Goal: Task Accomplishment & Management: Complete application form

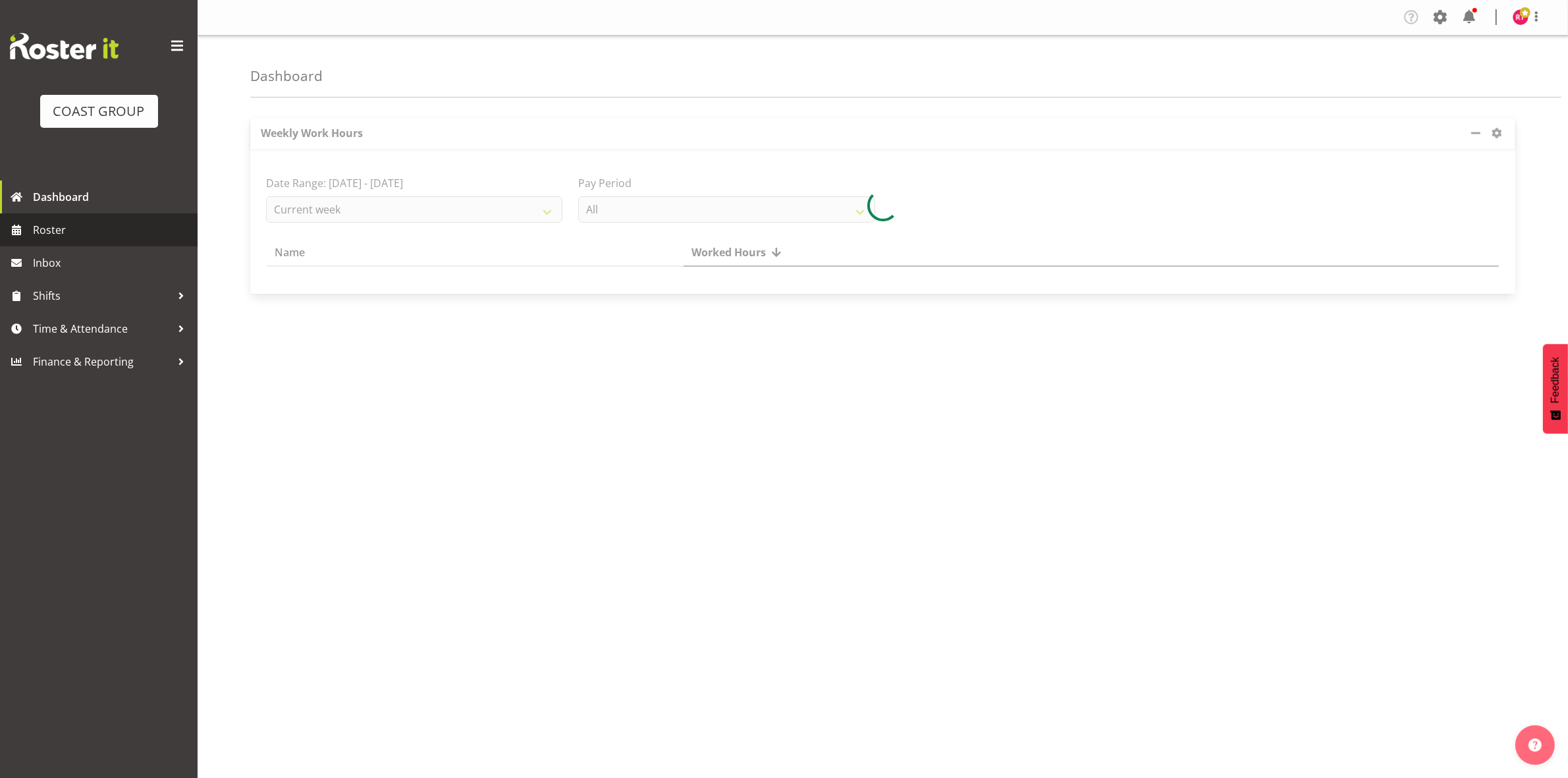
click at [58, 237] on span "Roster" at bounding box center [112, 230] width 158 height 20
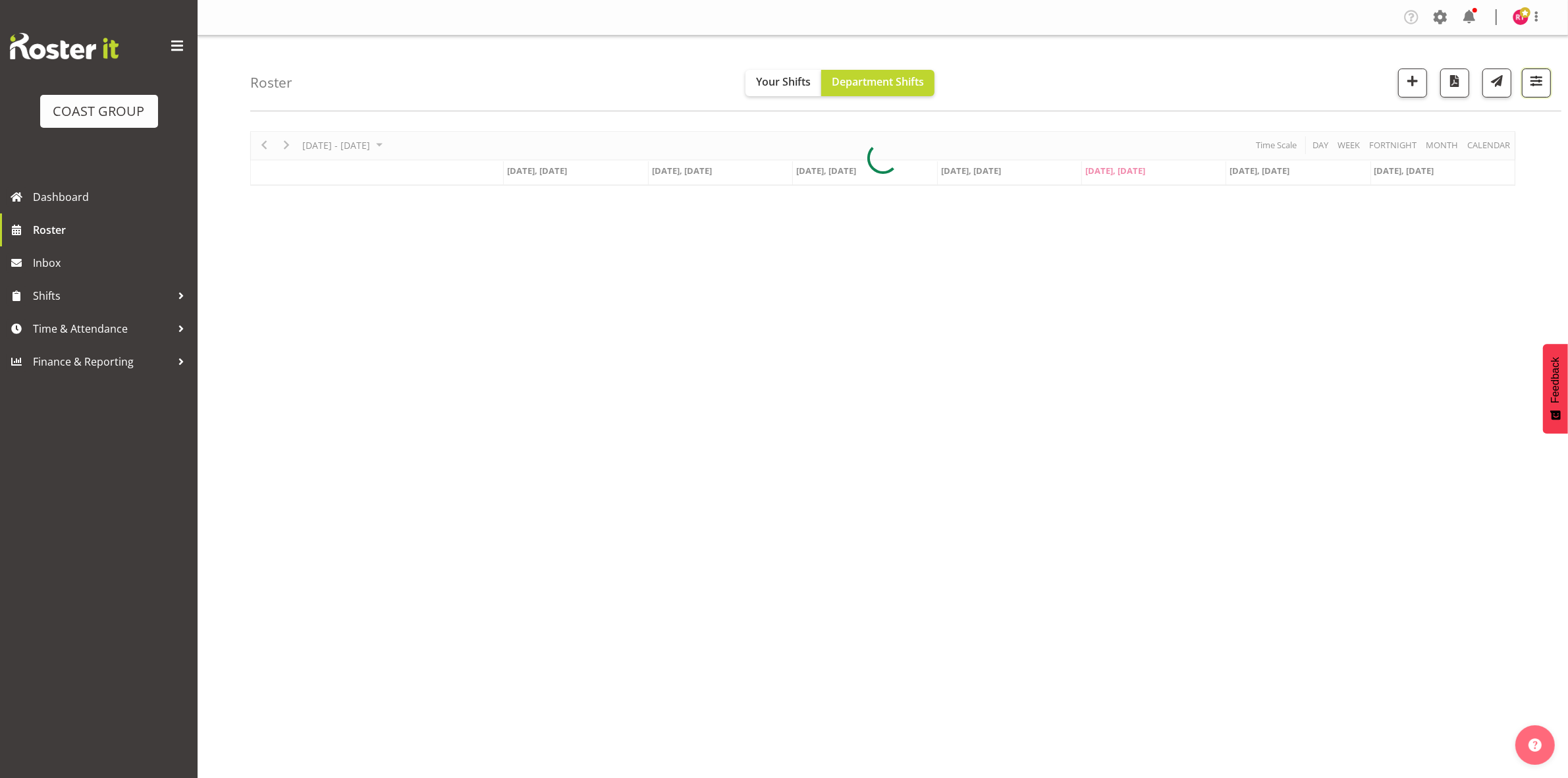
click at [1546, 92] on button "button" at bounding box center [1537, 83] width 29 height 29
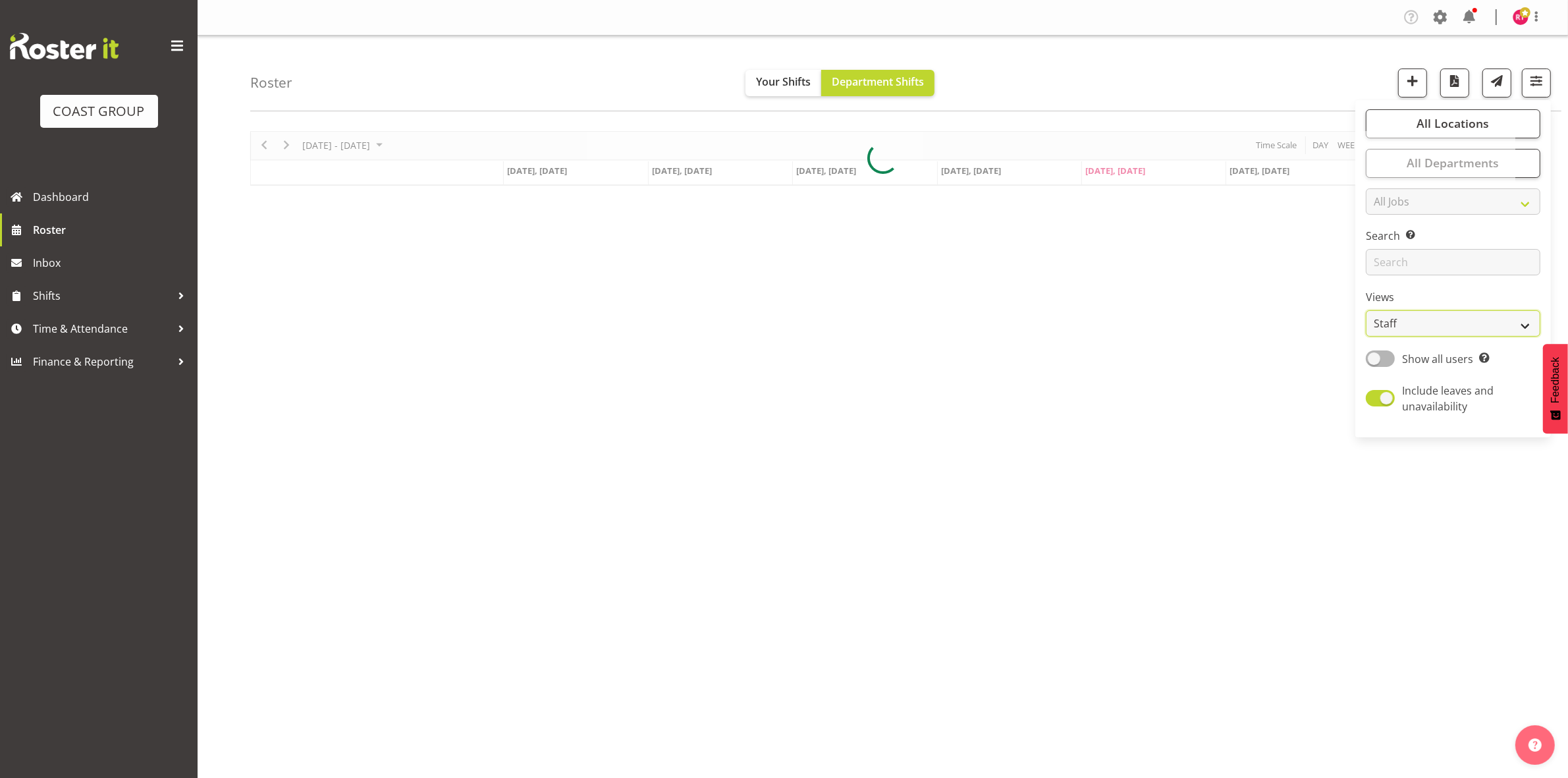
drag, startPoint x: 1411, startPoint y: 320, endPoint x: 1416, endPoint y: 334, distance: 14.9
click at [1413, 320] on select "Staff Role Shift - Horizontal Shift - Vertical Staff - Location" at bounding box center [1453, 323] width 175 height 27
select select "shift"
click at [1367, 310] on select "Staff Role Shift - Horizontal Shift - Vertical Staff - Location" at bounding box center [1453, 323] width 175 height 27
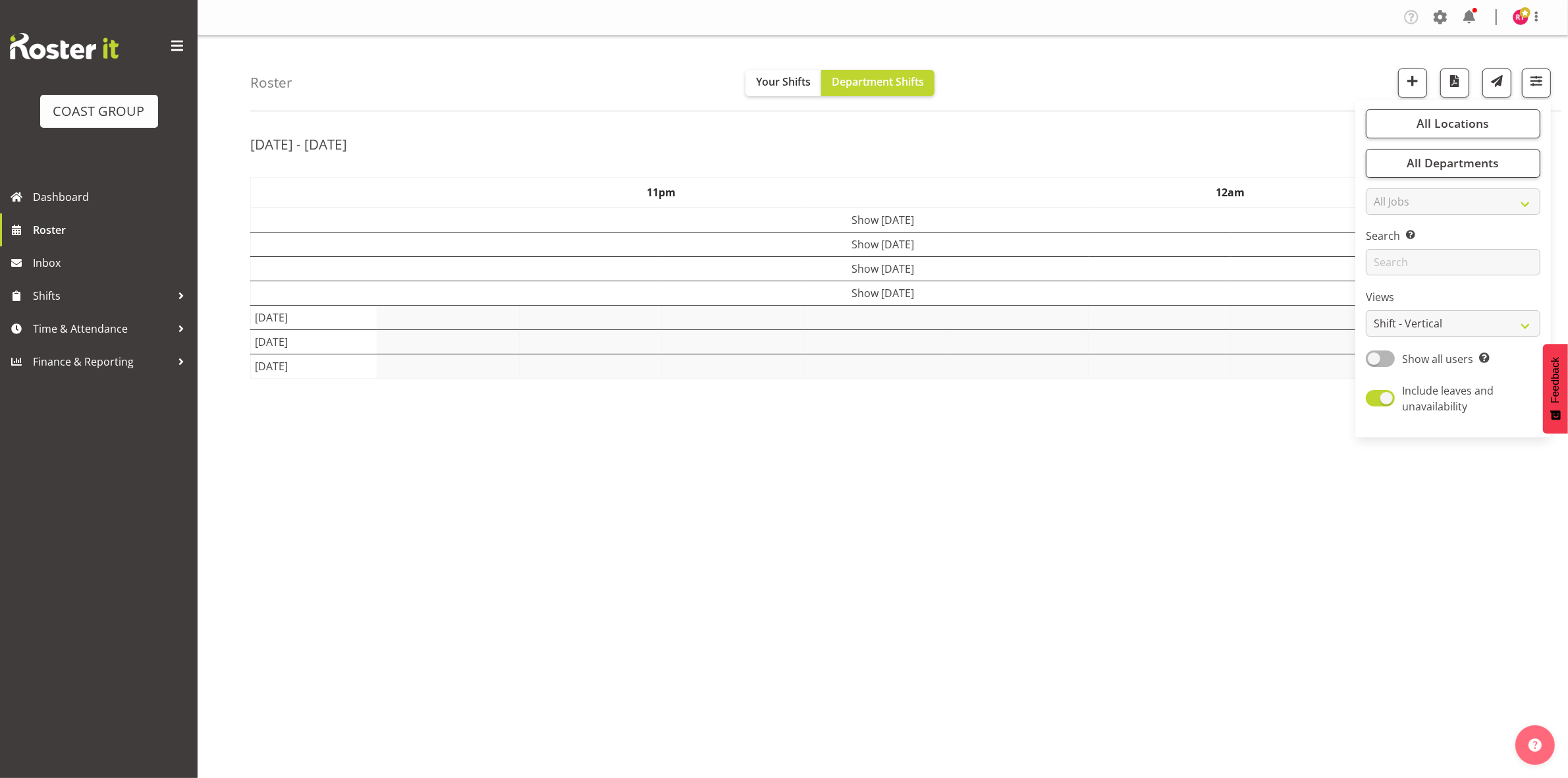
click at [1201, 131] on div "[DATE] - [DATE]" at bounding box center [883, 145] width 1265 height 30
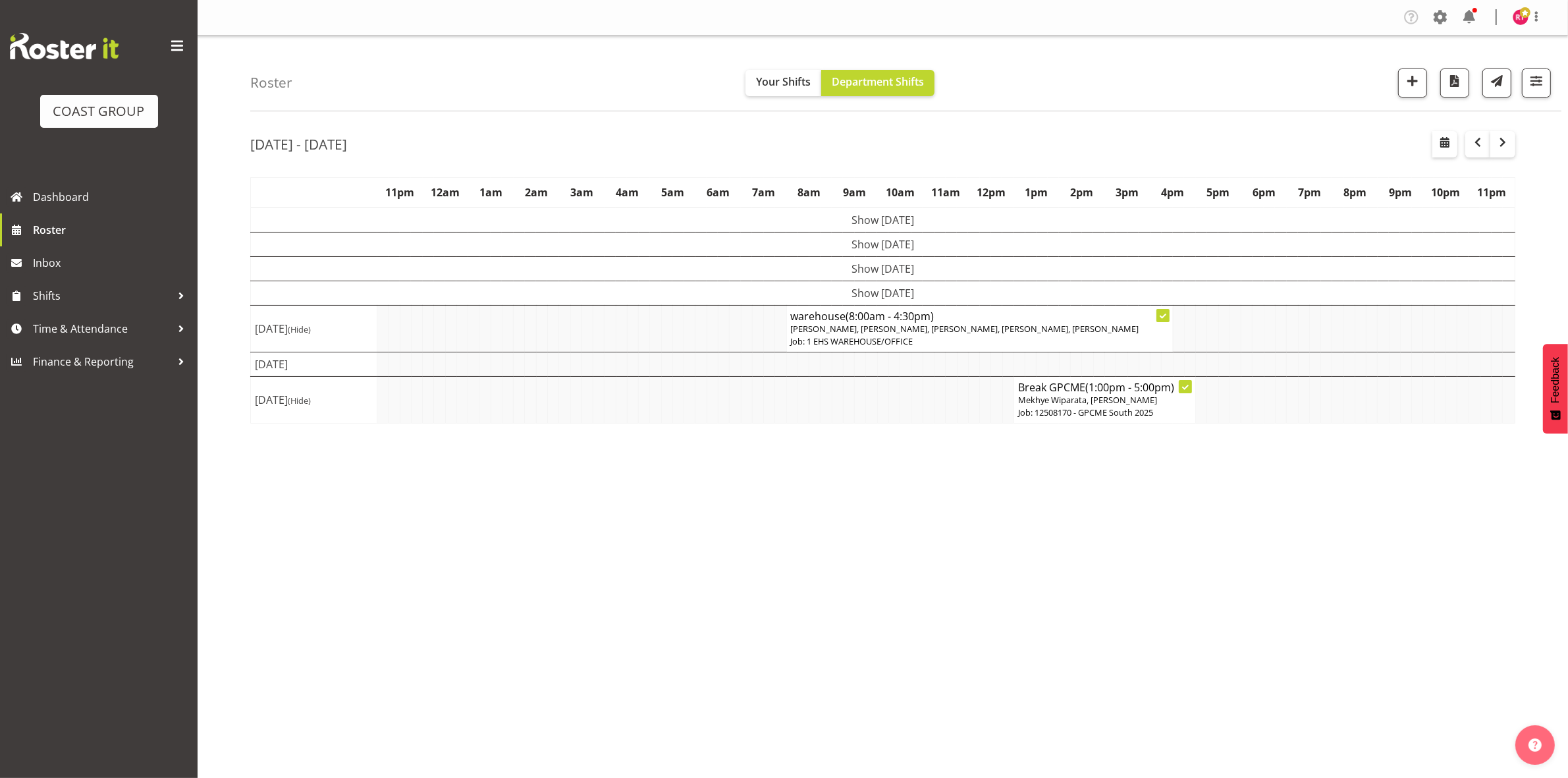
click at [727, 298] on td "Show [DATE]" at bounding box center [884, 293] width 1265 height 25
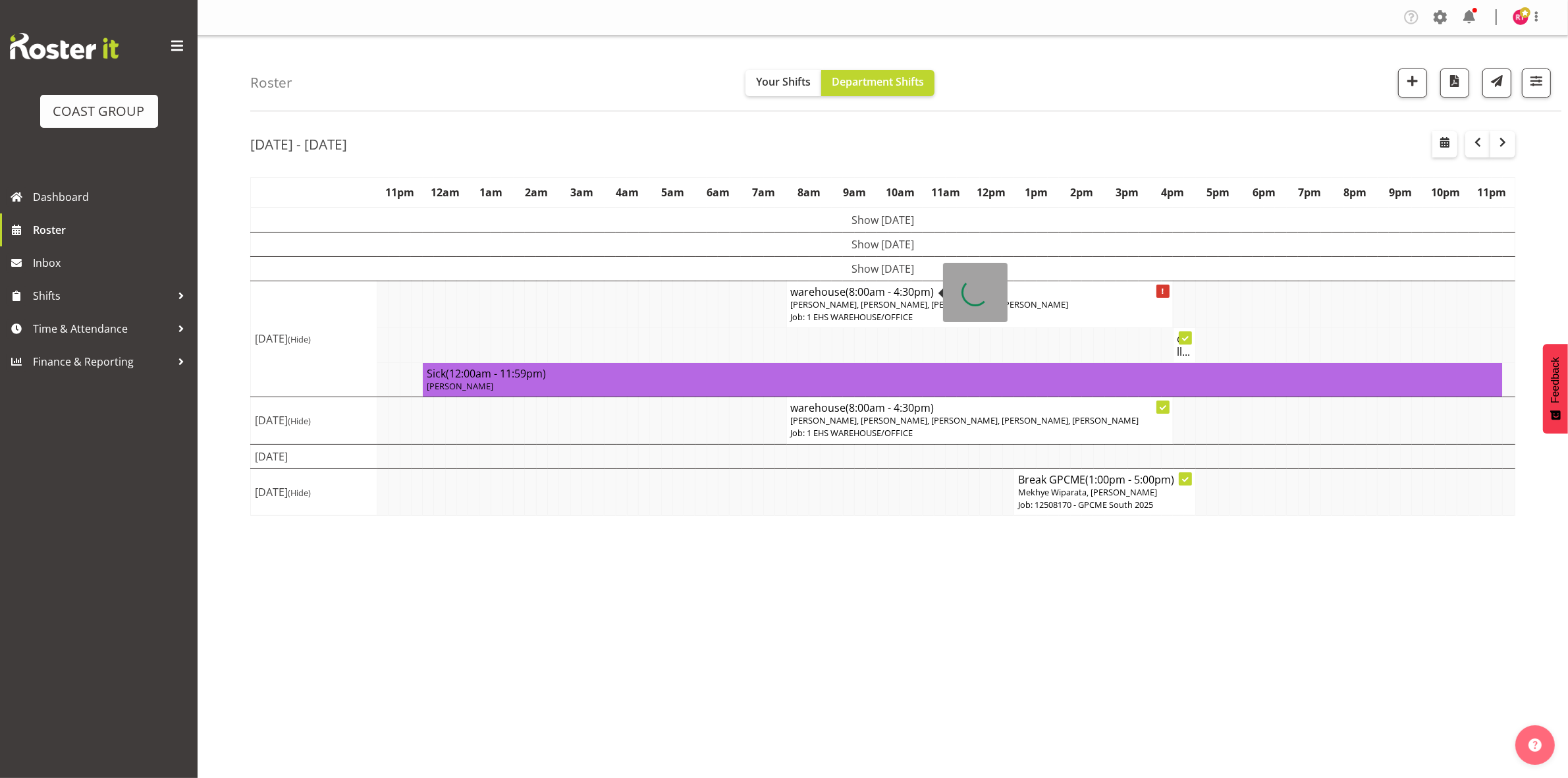
click at [925, 291] on span "(8:00am - 4:30pm)" at bounding box center [891, 292] width 88 height 15
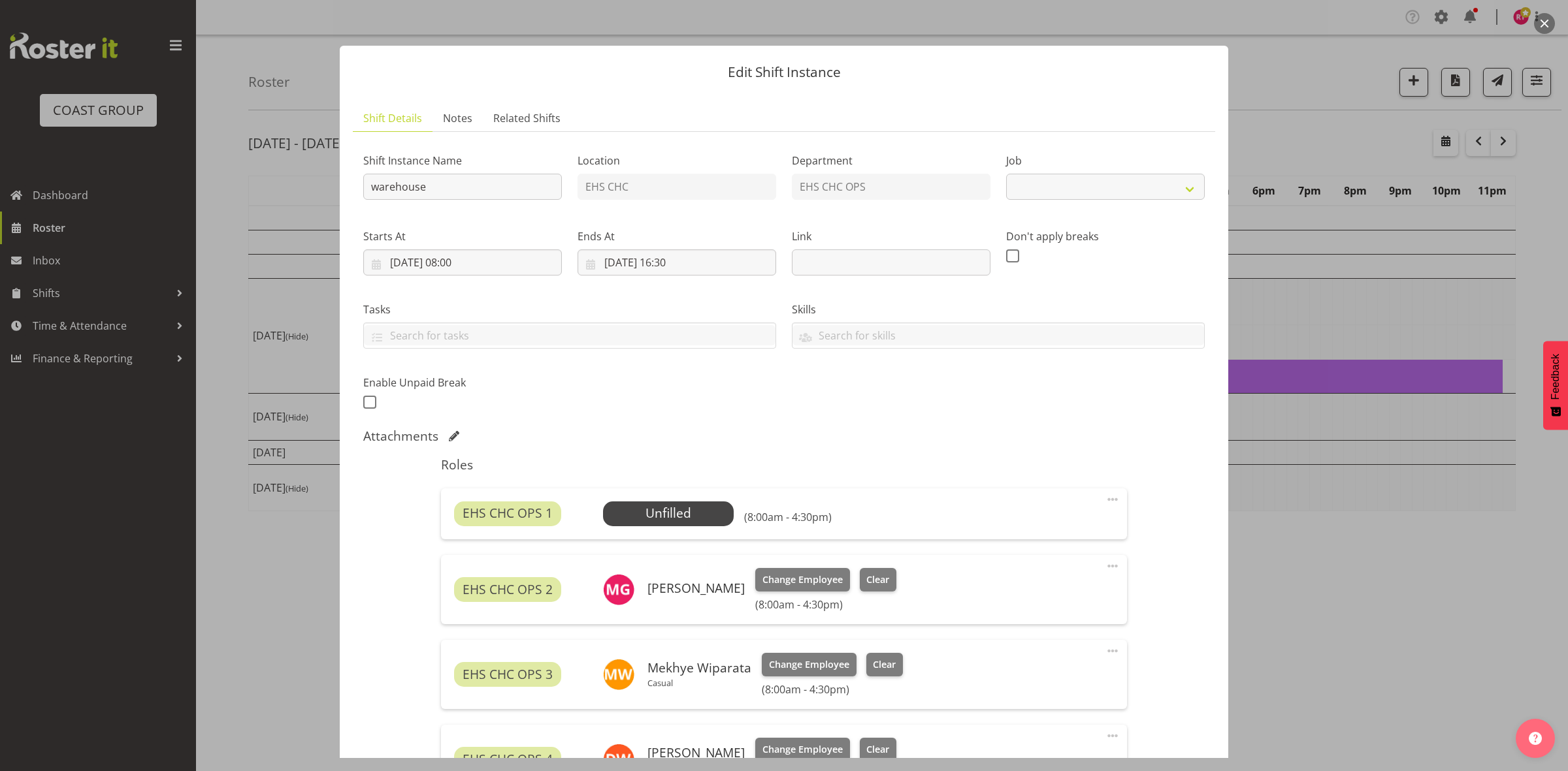
select select "69"
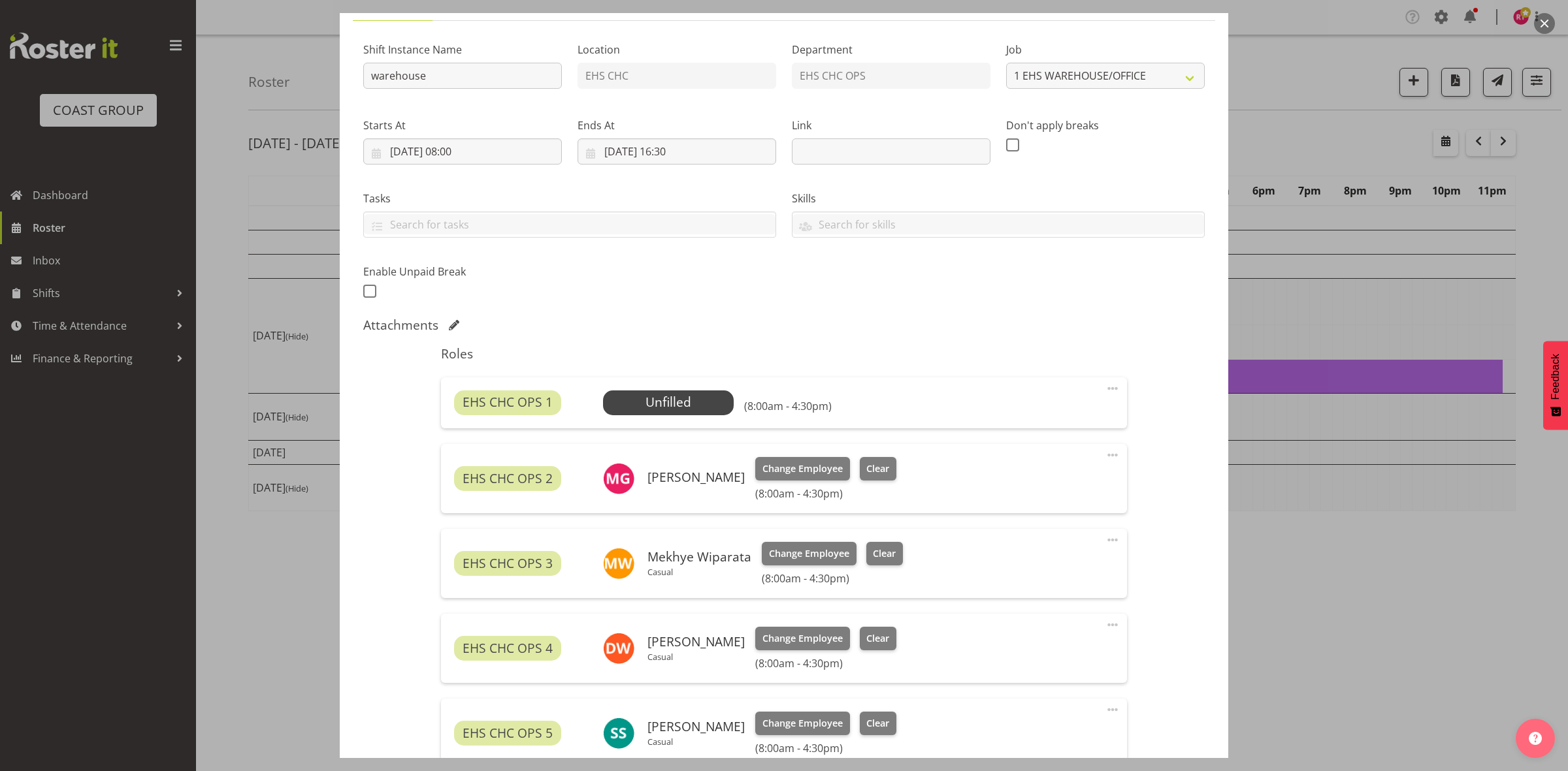
scroll to position [211, 0]
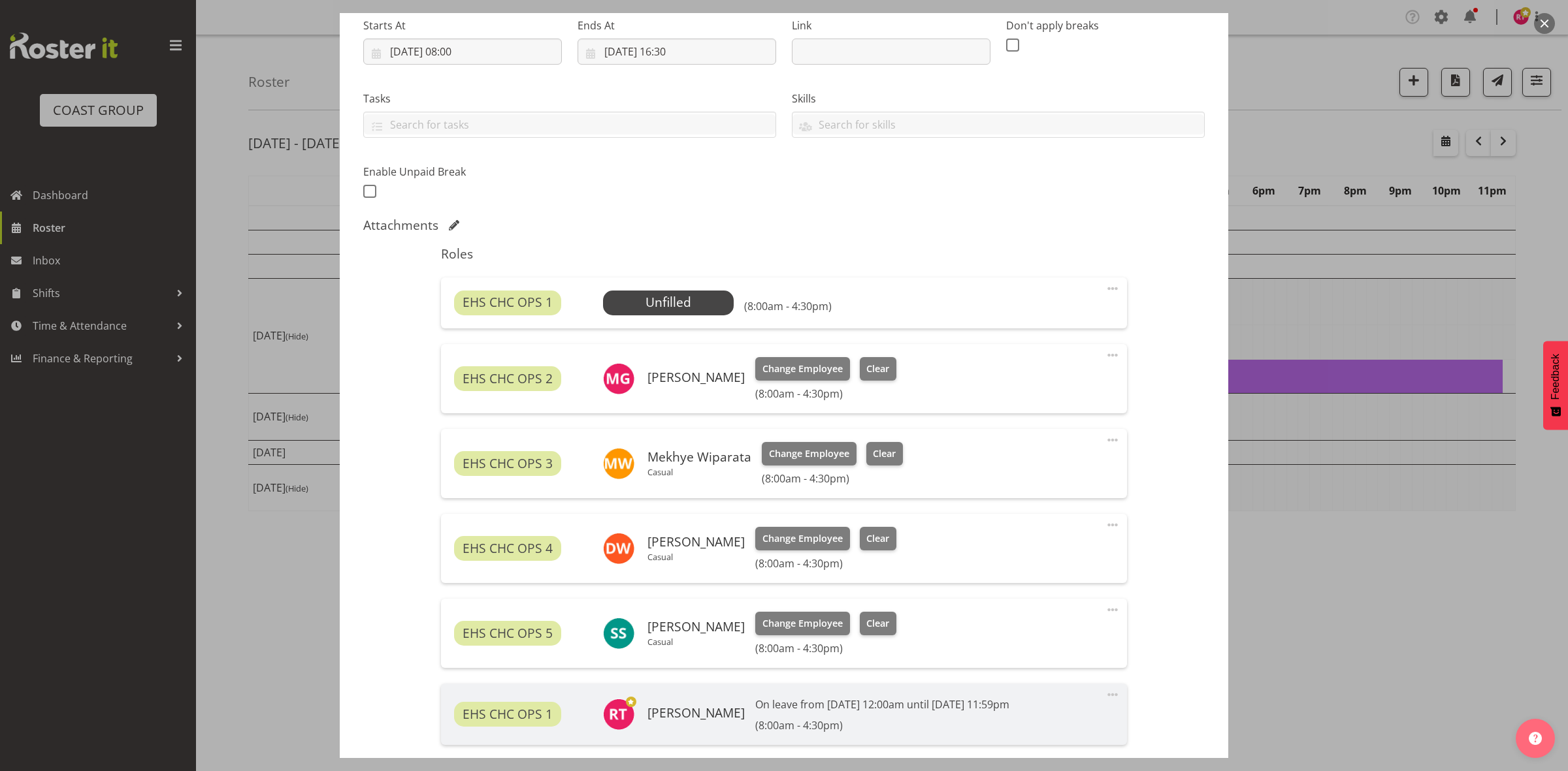
click at [1104, 289] on span at bounding box center [1112, 288] width 16 height 16
click at [1023, 361] on link "Delete" at bounding box center [1058, 364] width 126 height 23
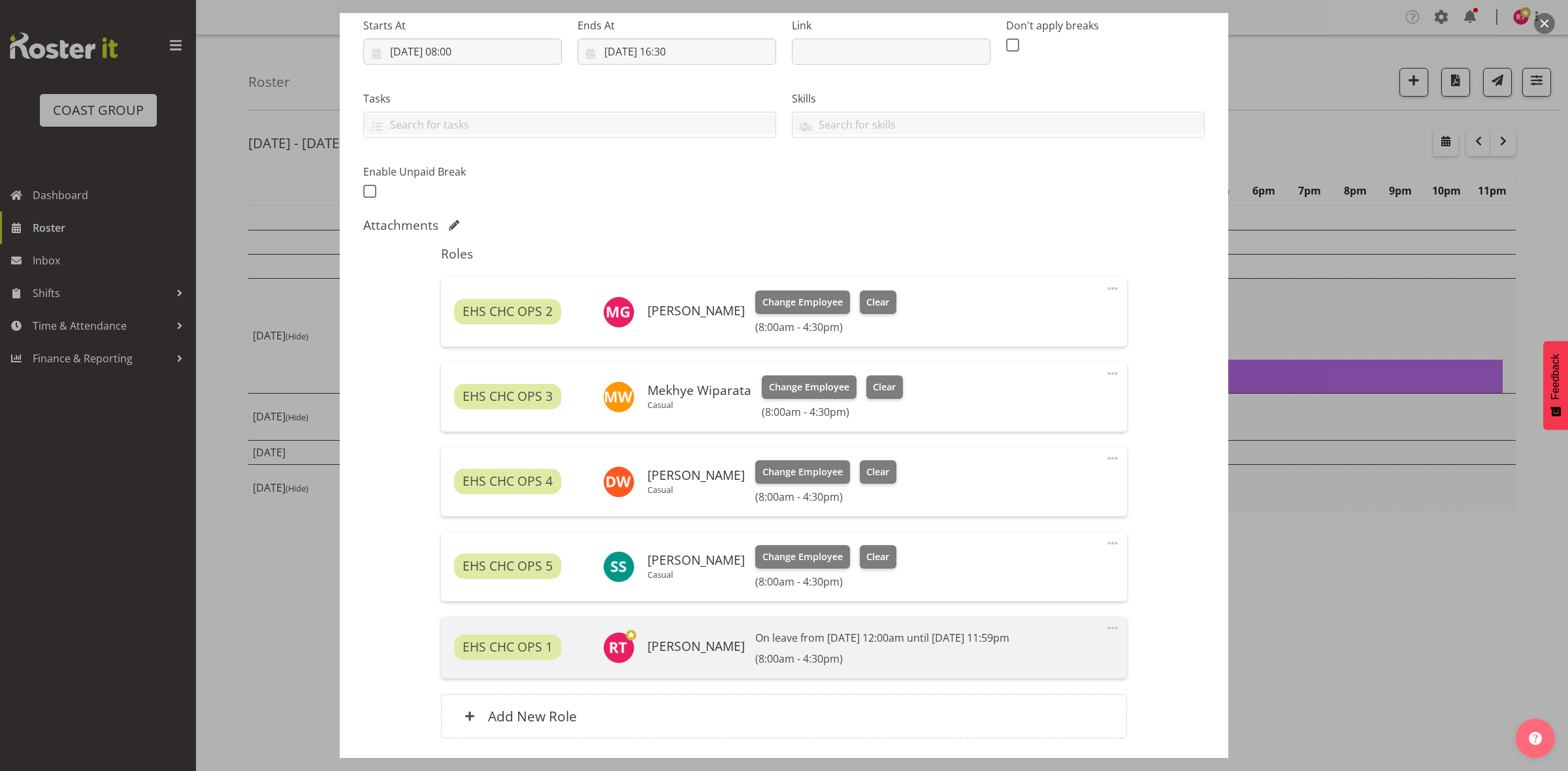
click at [1104, 542] on span at bounding box center [1112, 543] width 16 height 16
click at [1179, 487] on div "Shift Instance Name warehouse Location EHS CHC Department EHS CHC OPS Job Creat…" at bounding box center [784, 343] width 841 height 823
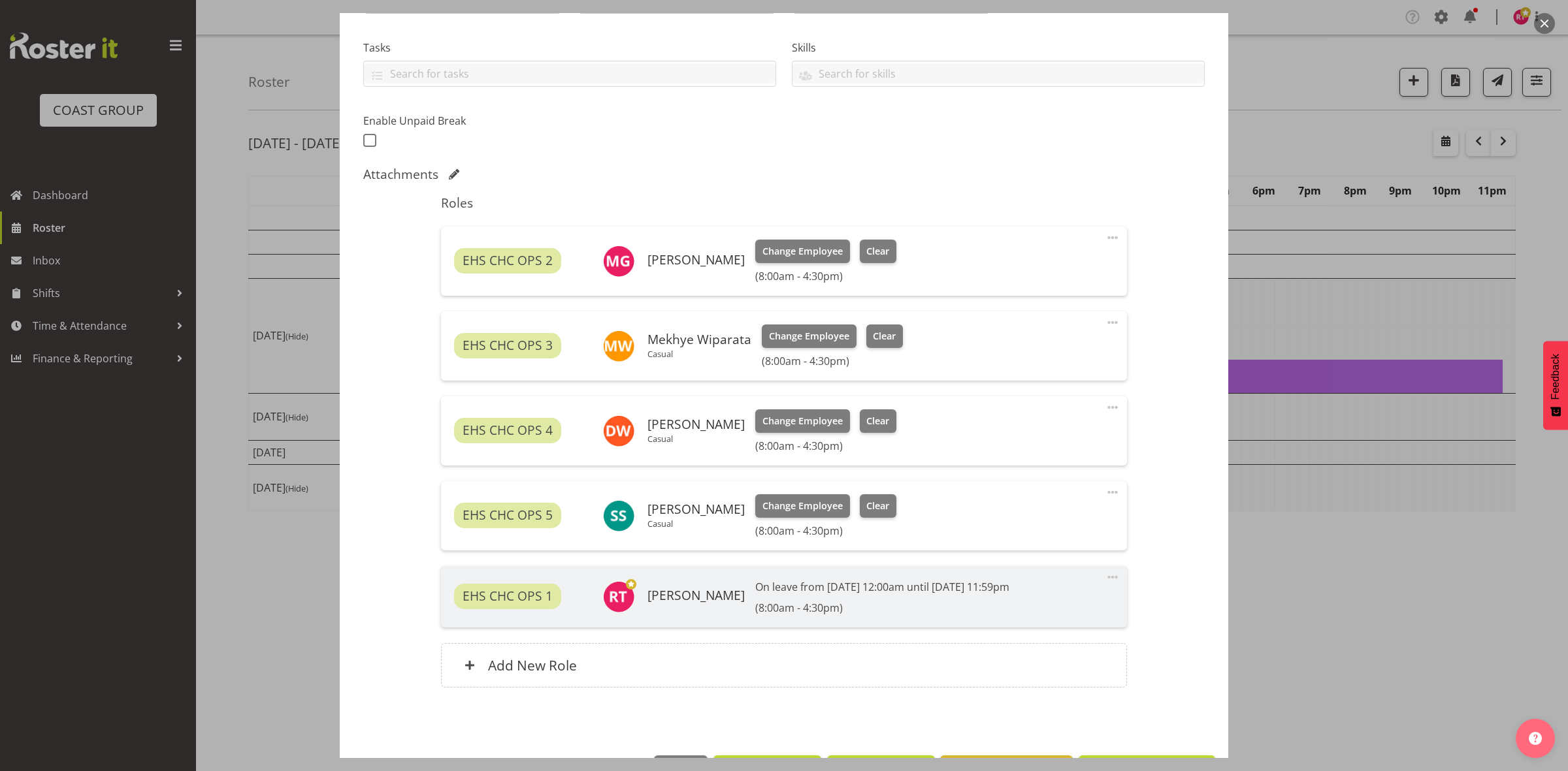
scroll to position [308, 0]
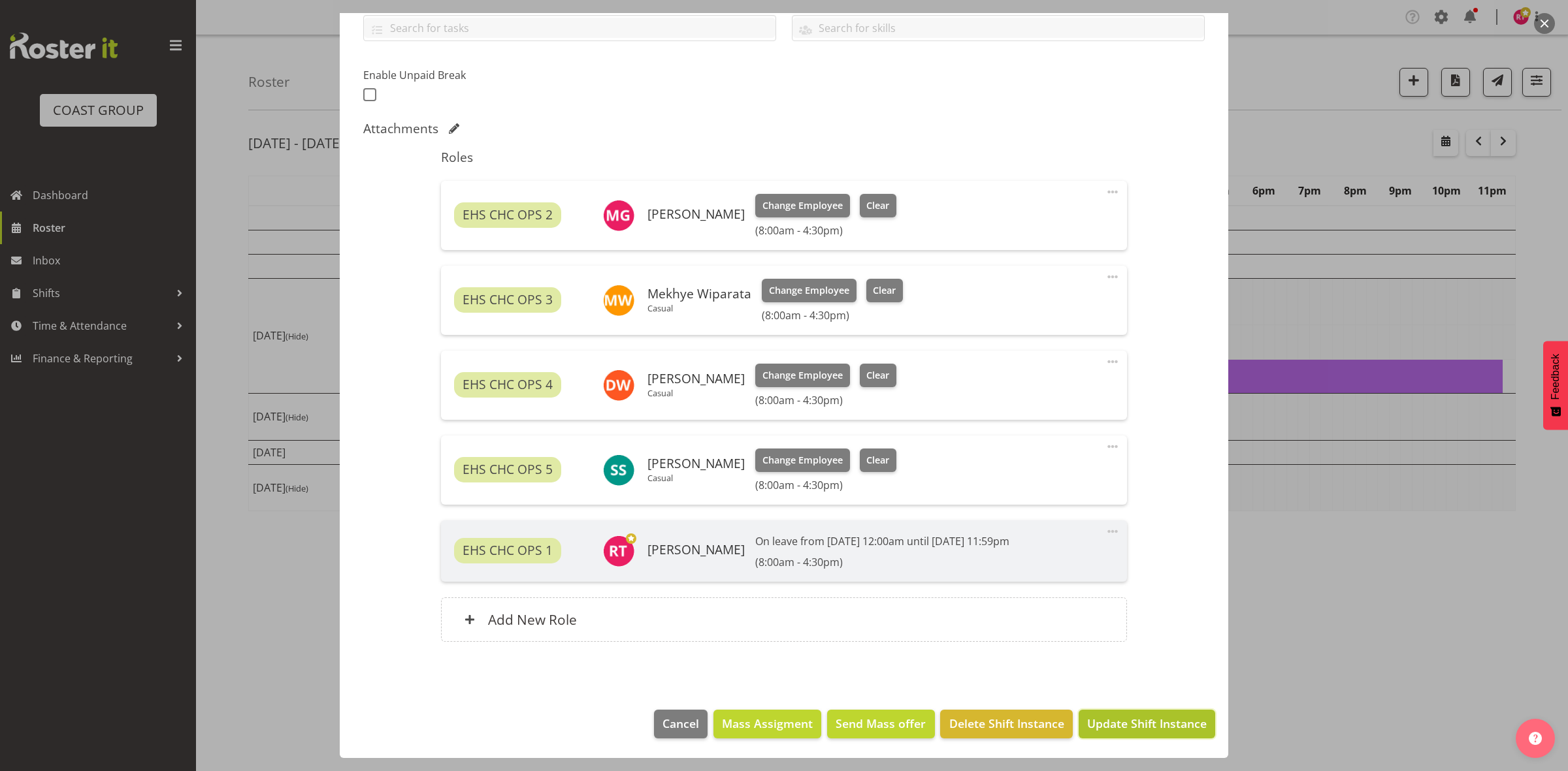
click at [1100, 720] on span "Update Shift Instance" at bounding box center [1146, 722] width 120 height 17
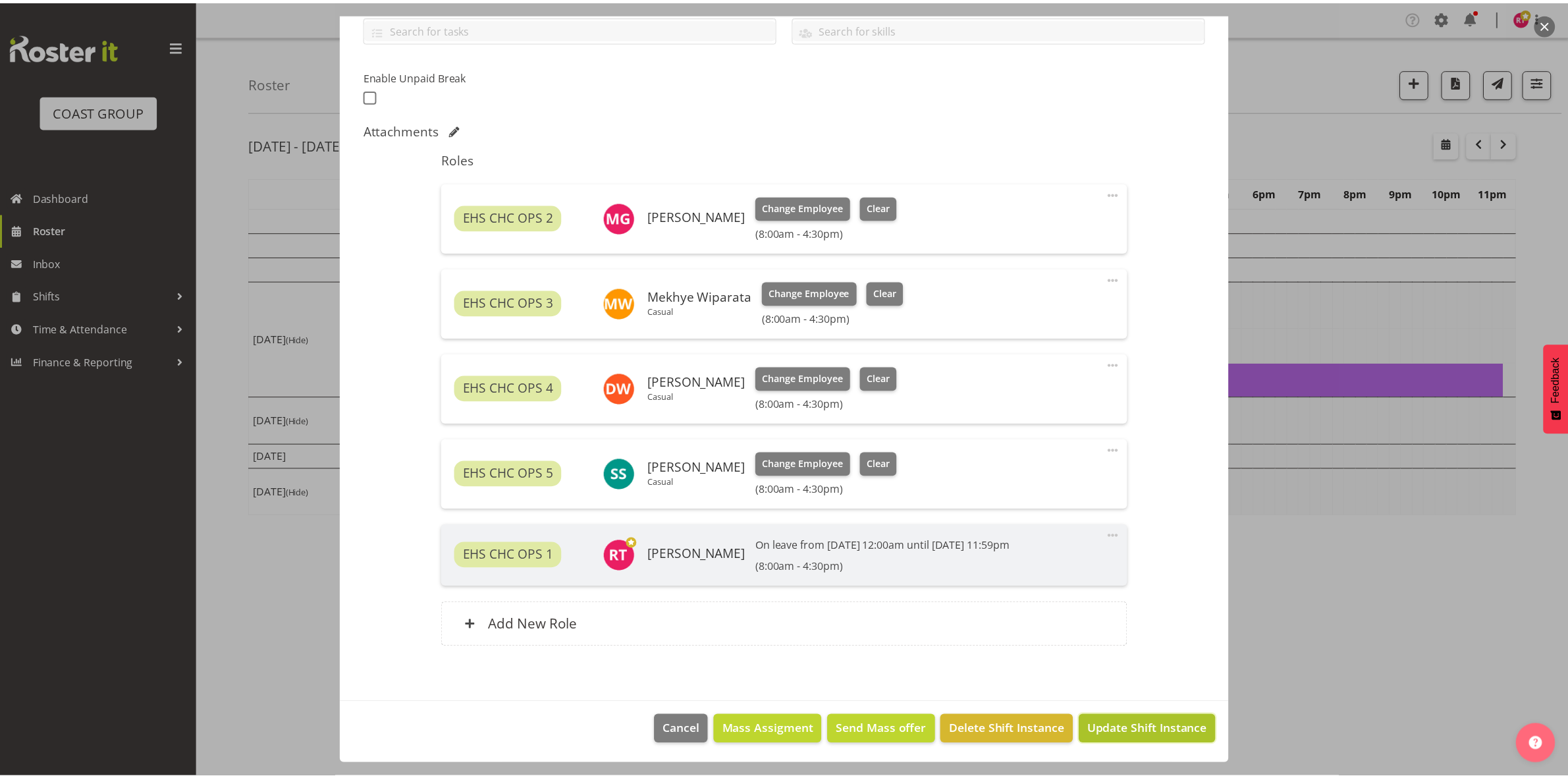
scroll to position [257, 0]
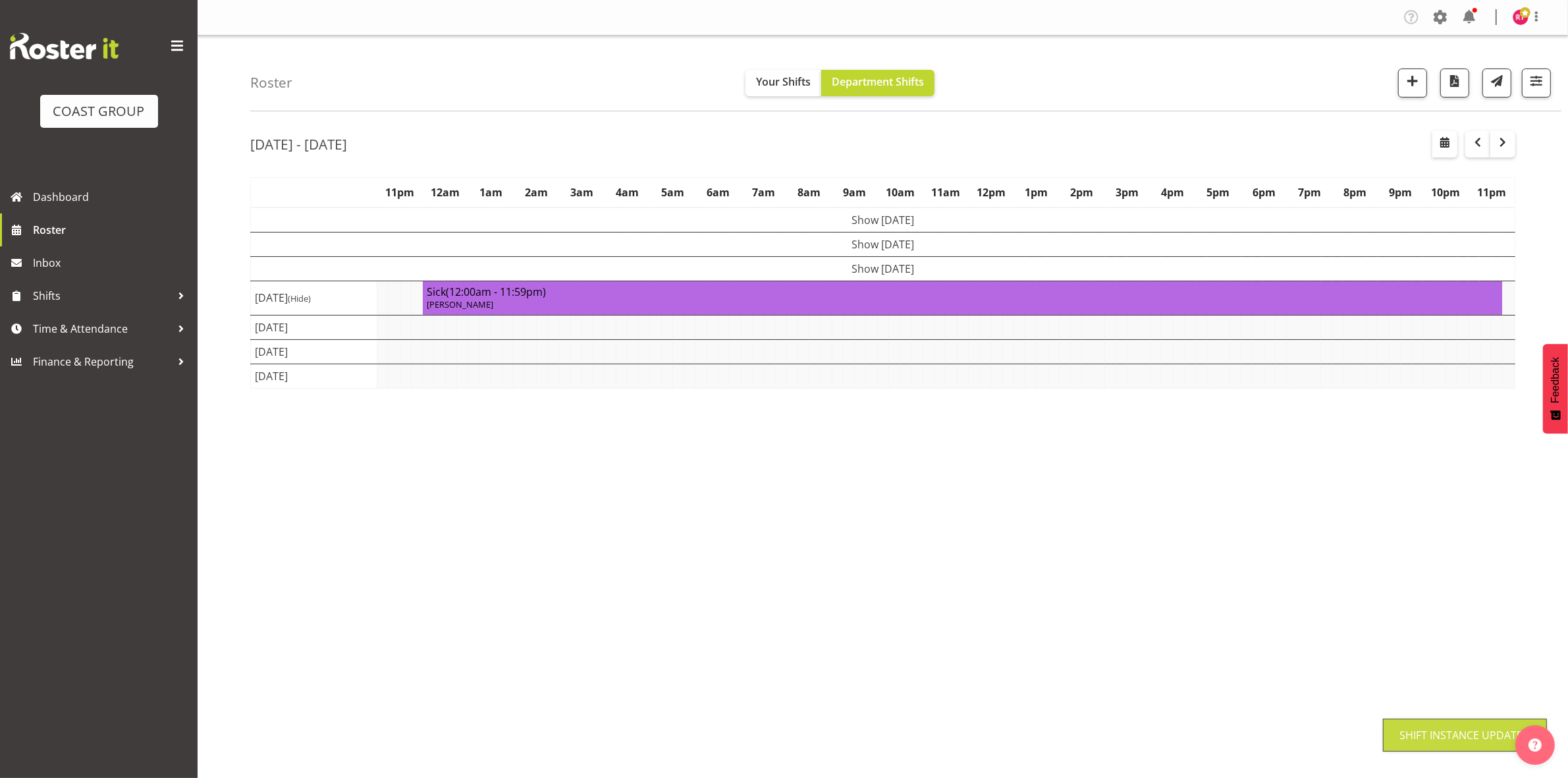
click at [801, 271] on td "Show [DATE]" at bounding box center [884, 268] width 1265 height 25
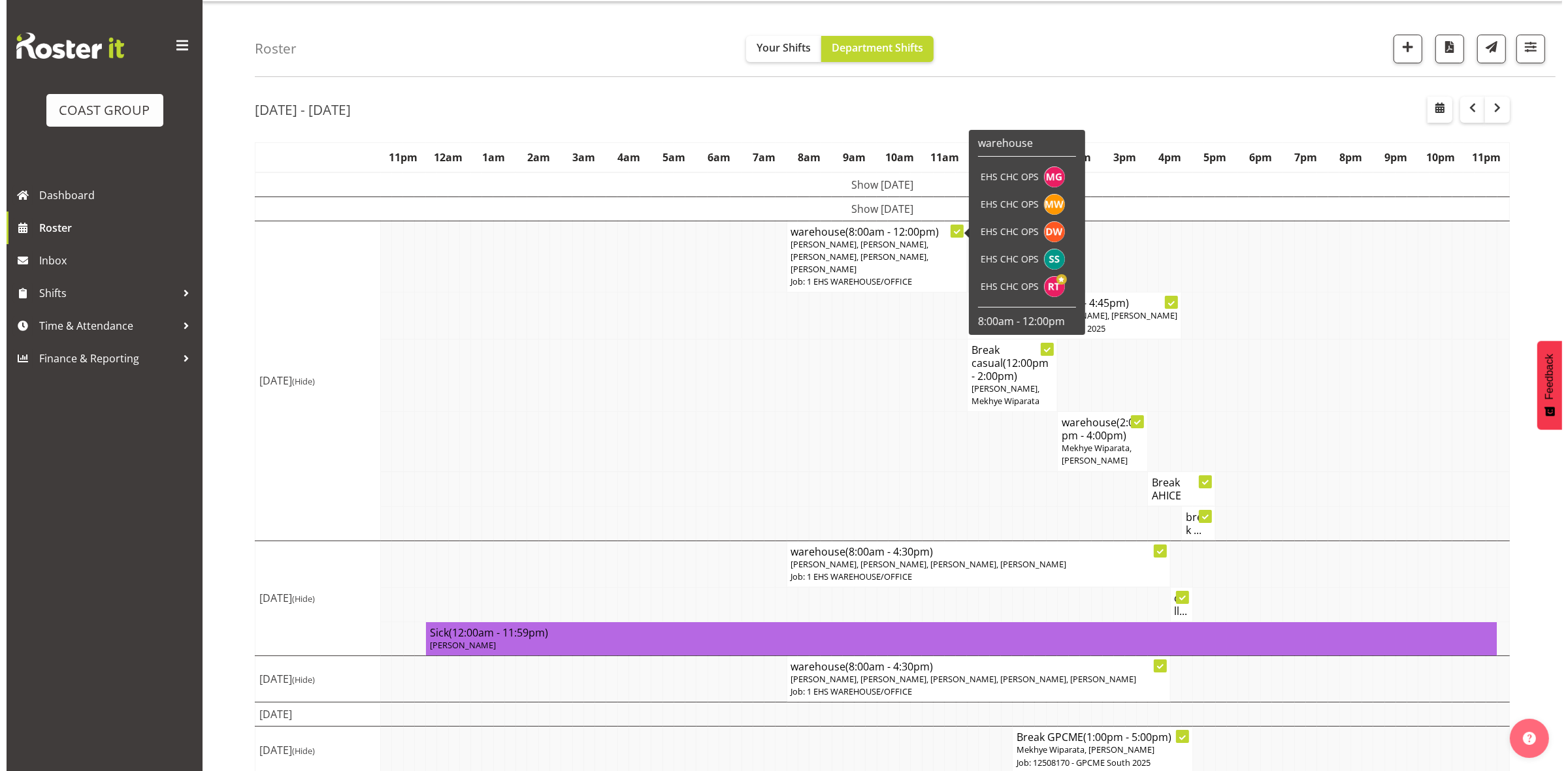
scroll to position [48, 0]
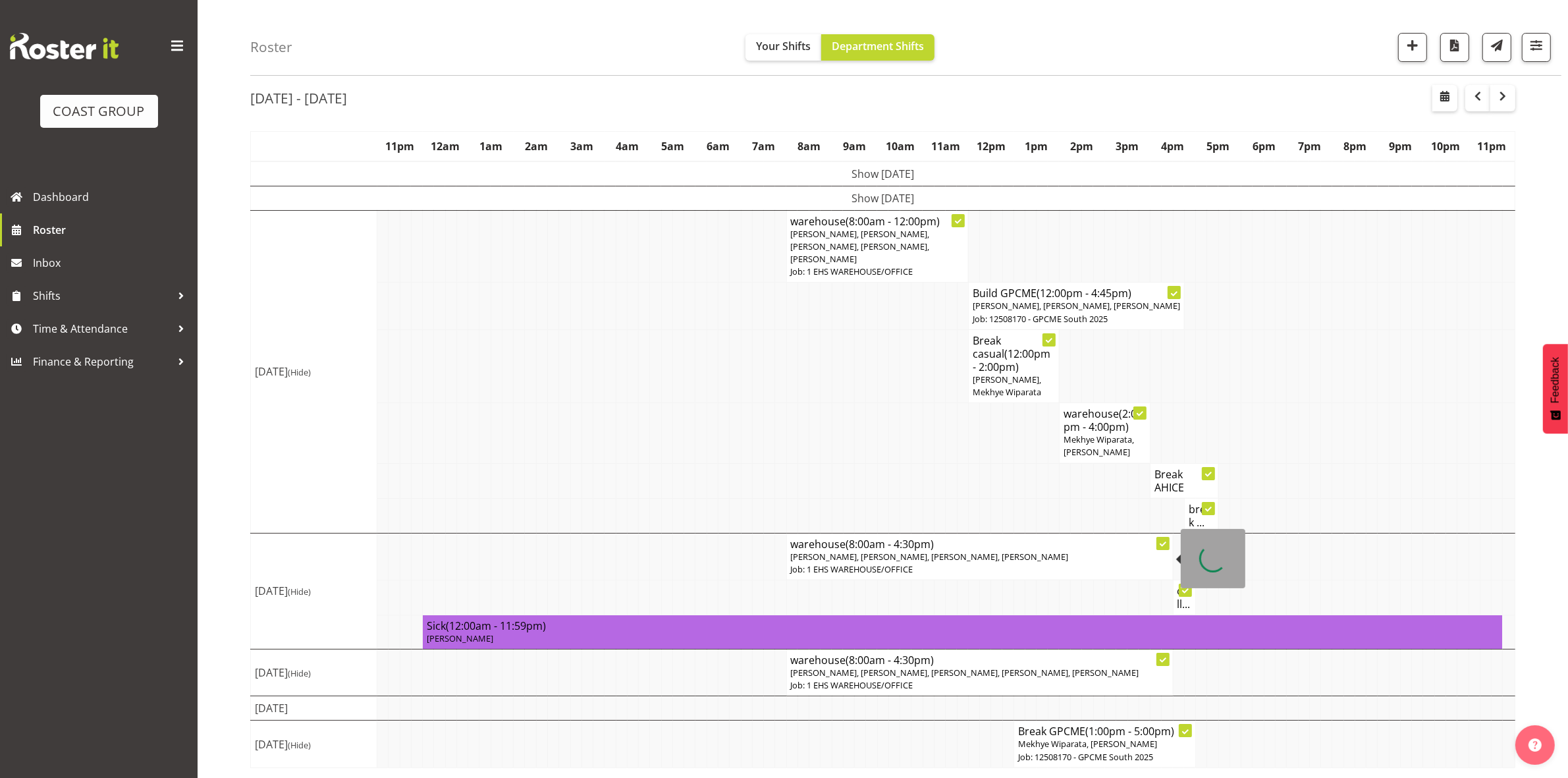
click at [864, 570] on p "Job: 1 EHS WAREHOUSE/OFFICE" at bounding box center [980, 569] width 378 height 13
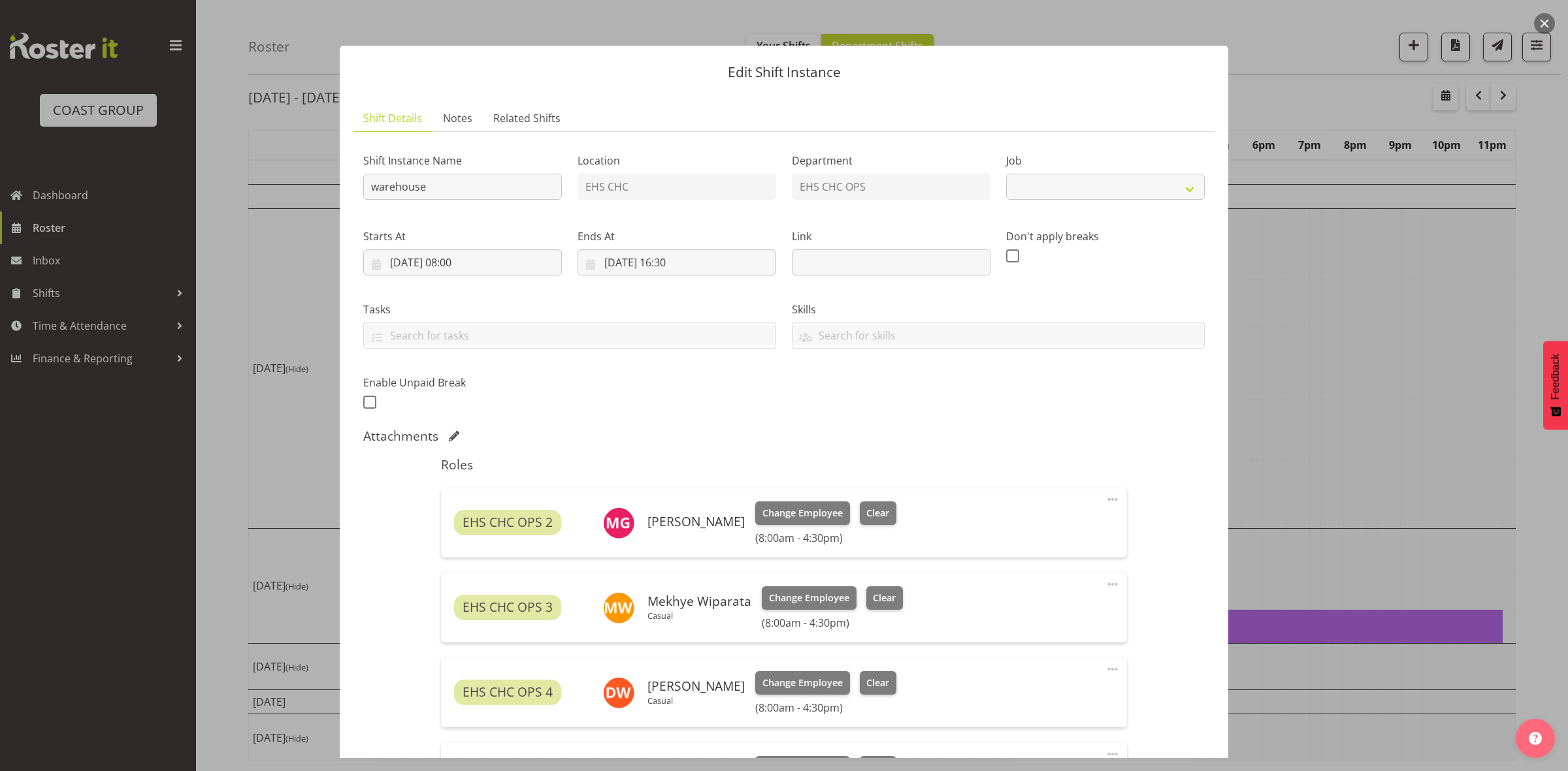
select select "69"
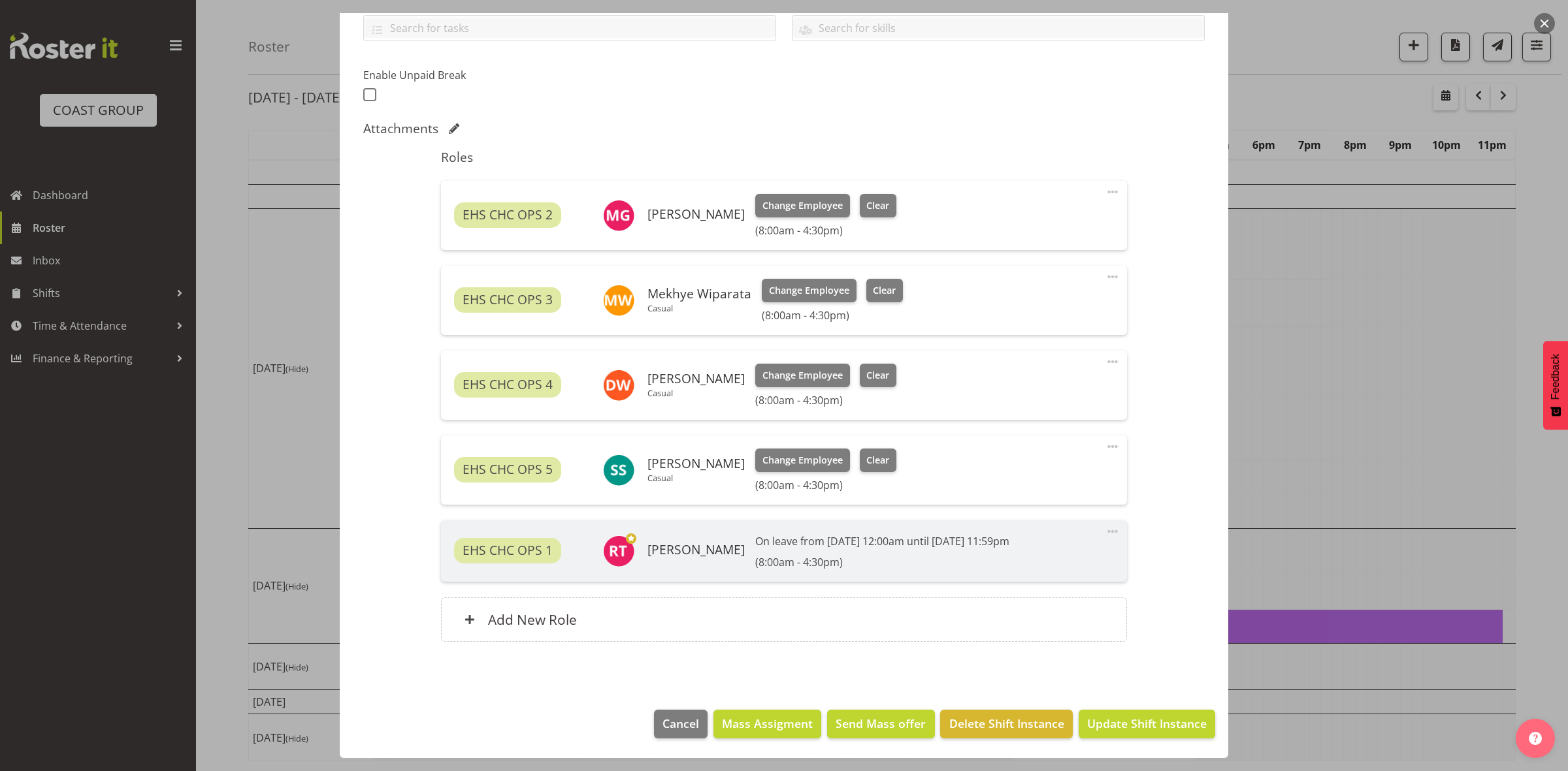
click at [1104, 449] on span at bounding box center [1112, 447] width 16 height 16
click at [1029, 523] on link "Delete" at bounding box center [1058, 523] width 126 height 23
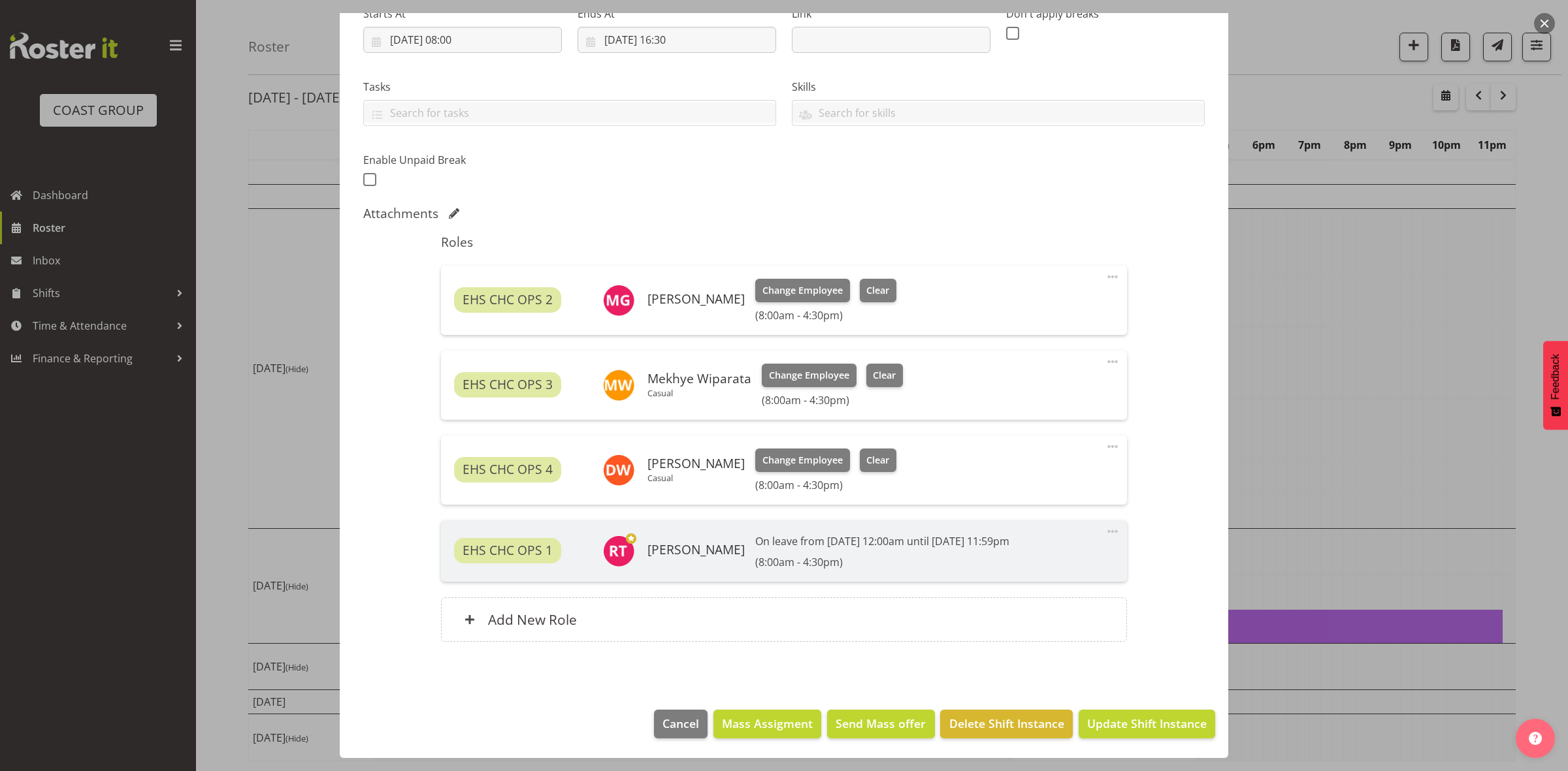
scroll to position [223, 0]
click at [1121, 729] on span "Update Shift Instance" at bounding box center [1146, 722] width 120 height 17
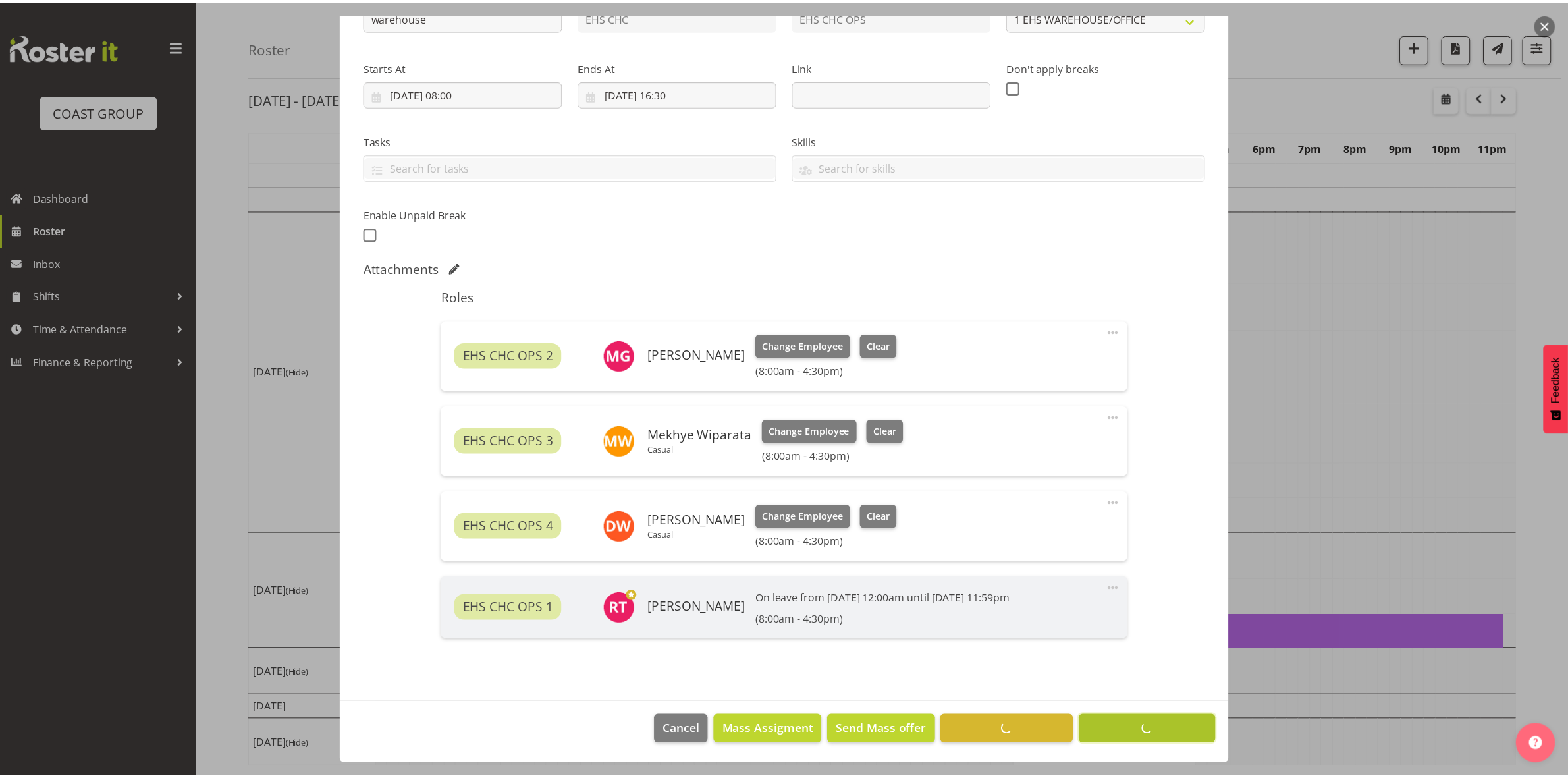
scroll to position [0, 0]
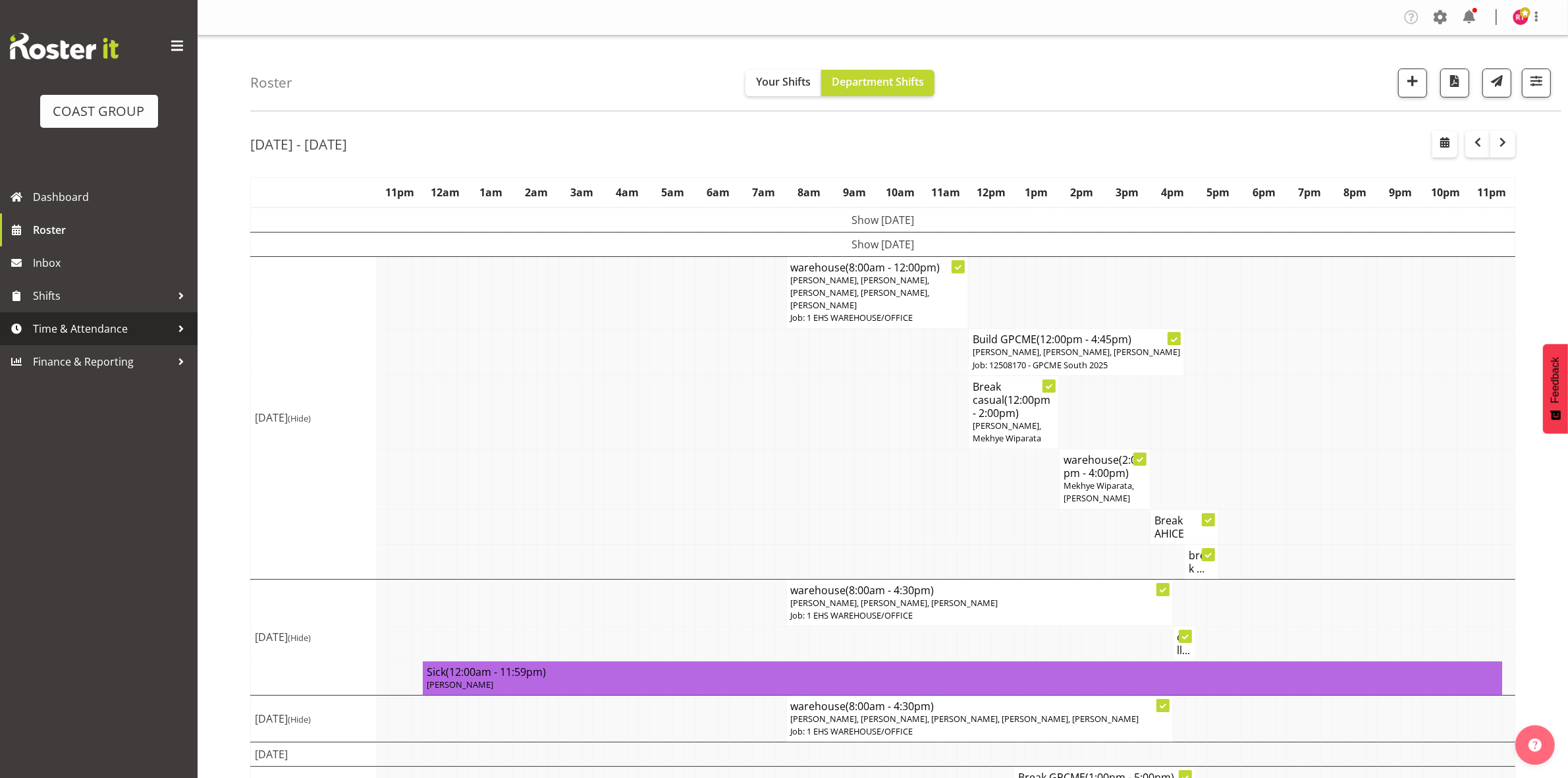
click at [109, 336] on span "Time & Attendance" at bounding box center [102, 329] width 138 height 20
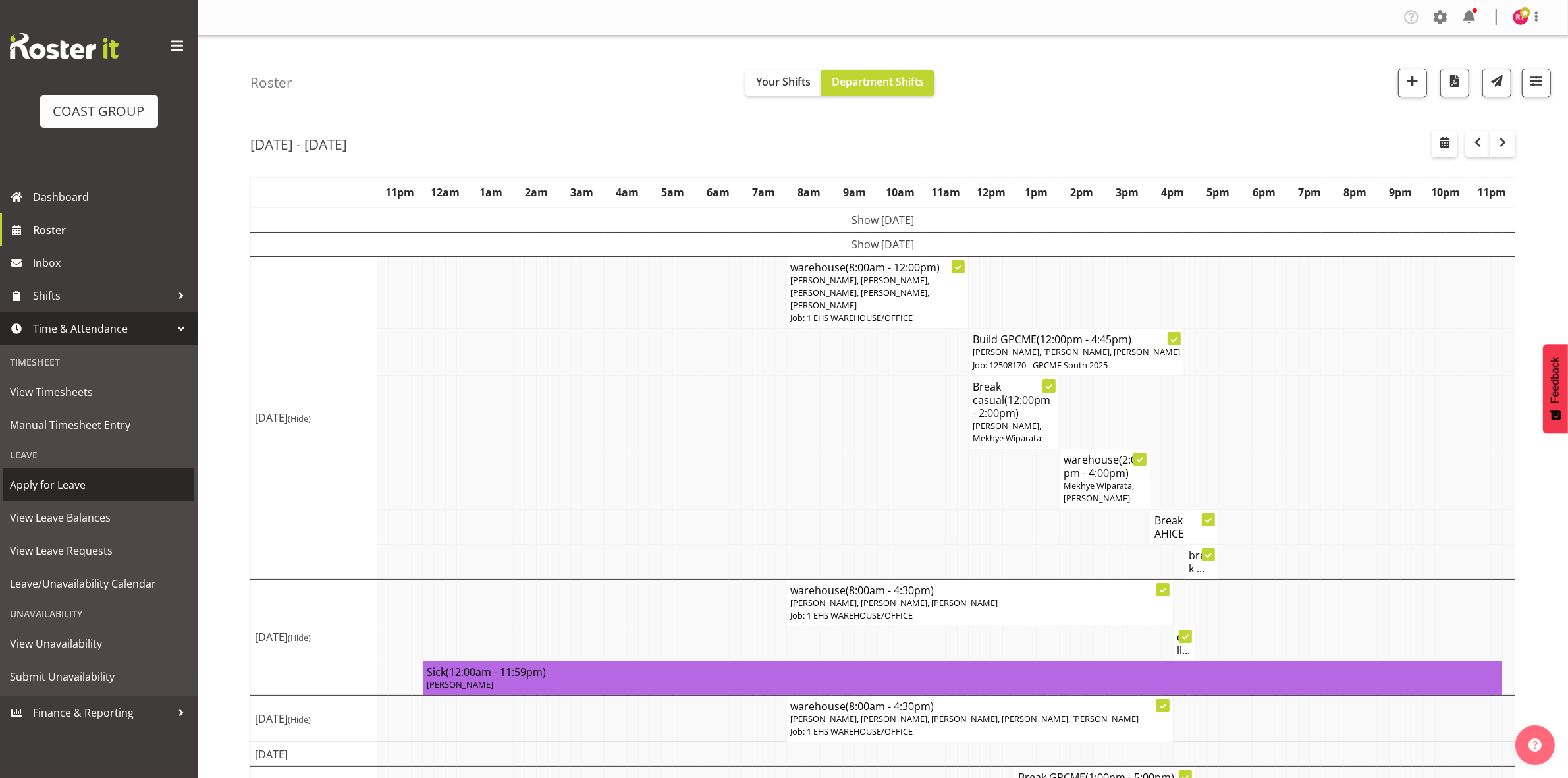
click at [91, 491] on span "Apply for Leave" at bounding box center [98, 485] width 178 height 20
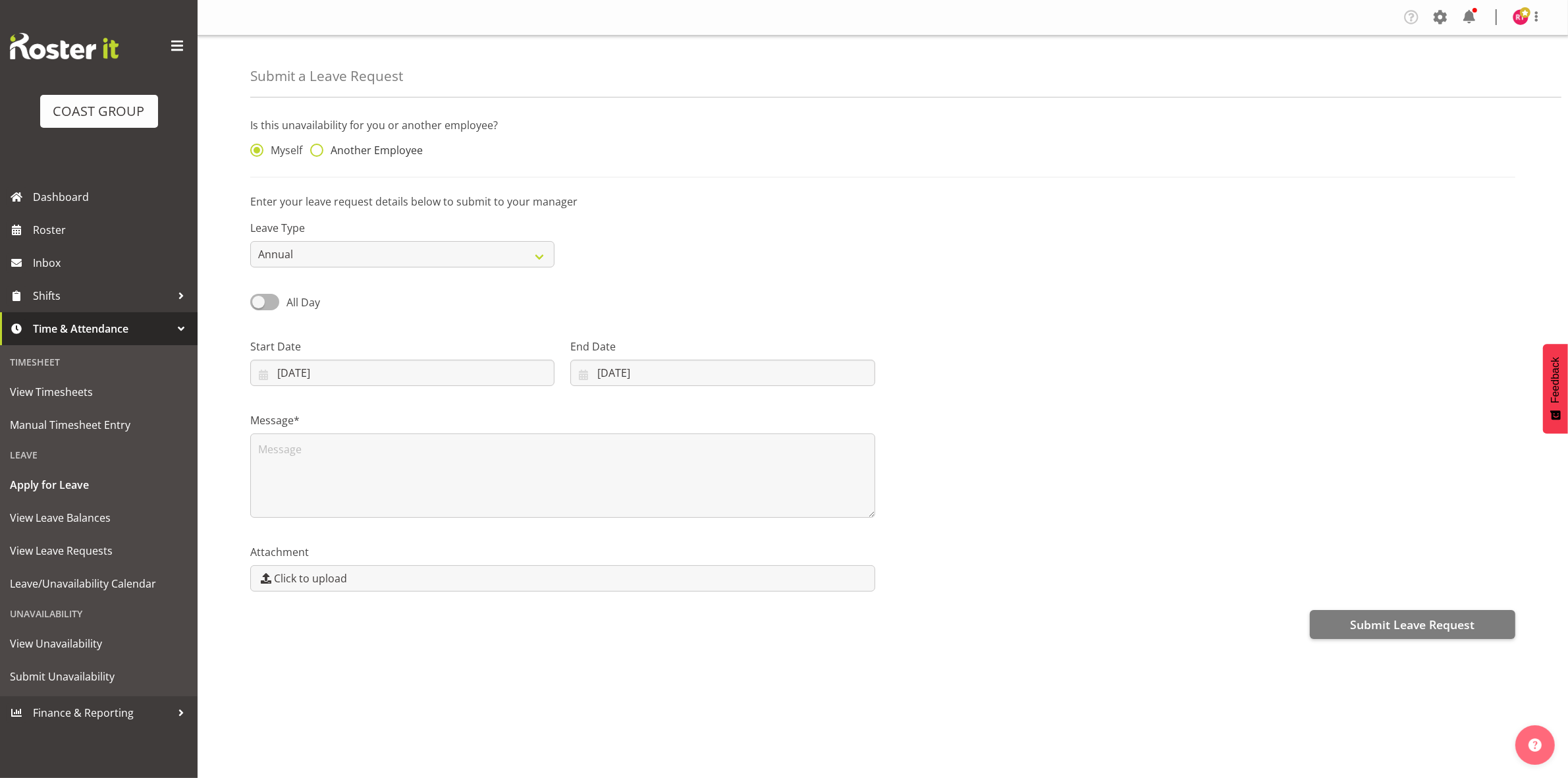
click at [323, 152] on span "Another Employee" at bounding box center [372, 149] width 99 height 13
click at [319, 152] on input "Another Employee" at bounding box center [314, 150] width 9 height 9
radio input "true"
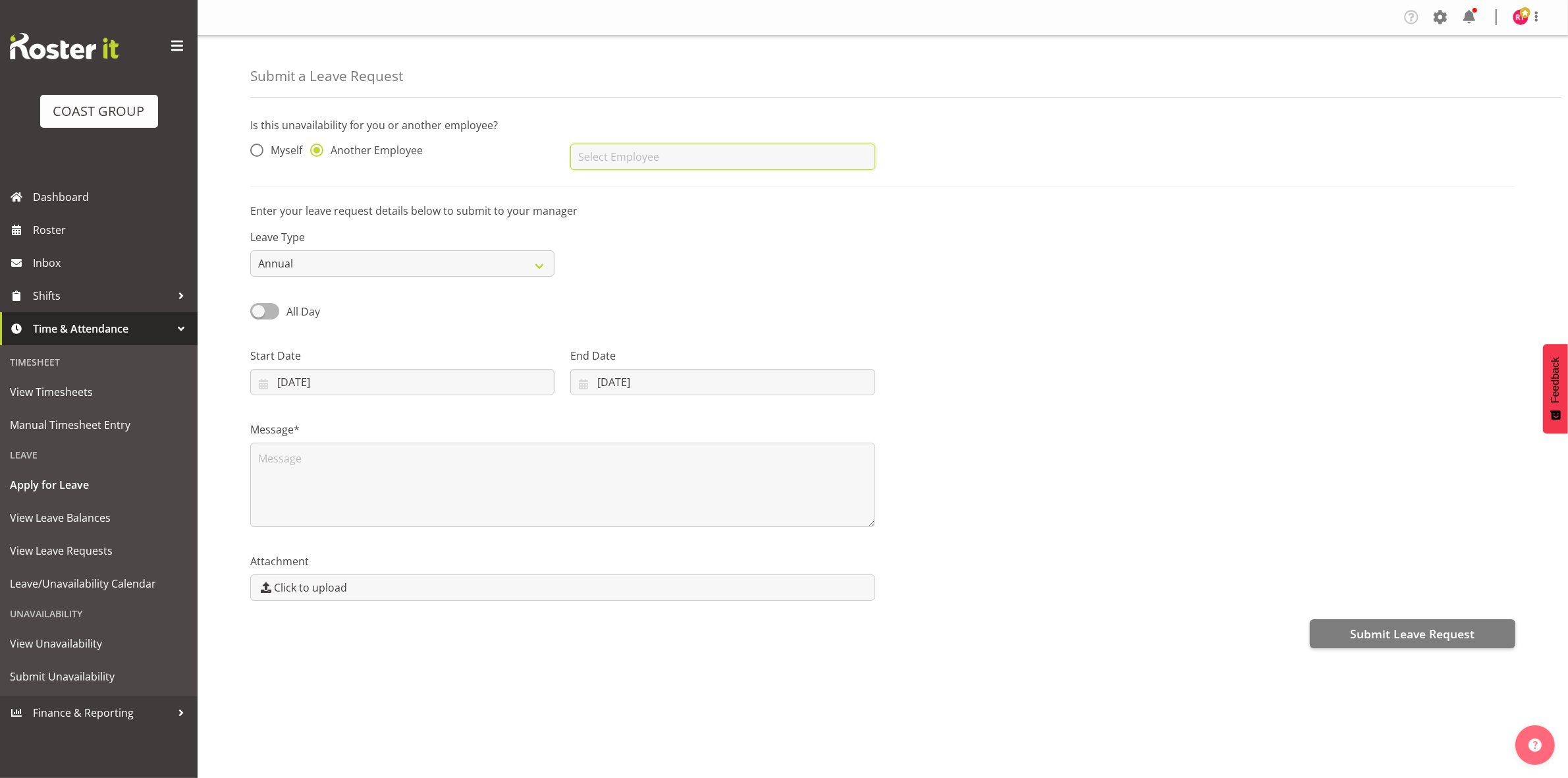
click at [643, 163] on input "text" at bounding box center [723, 156] width 304 height 27
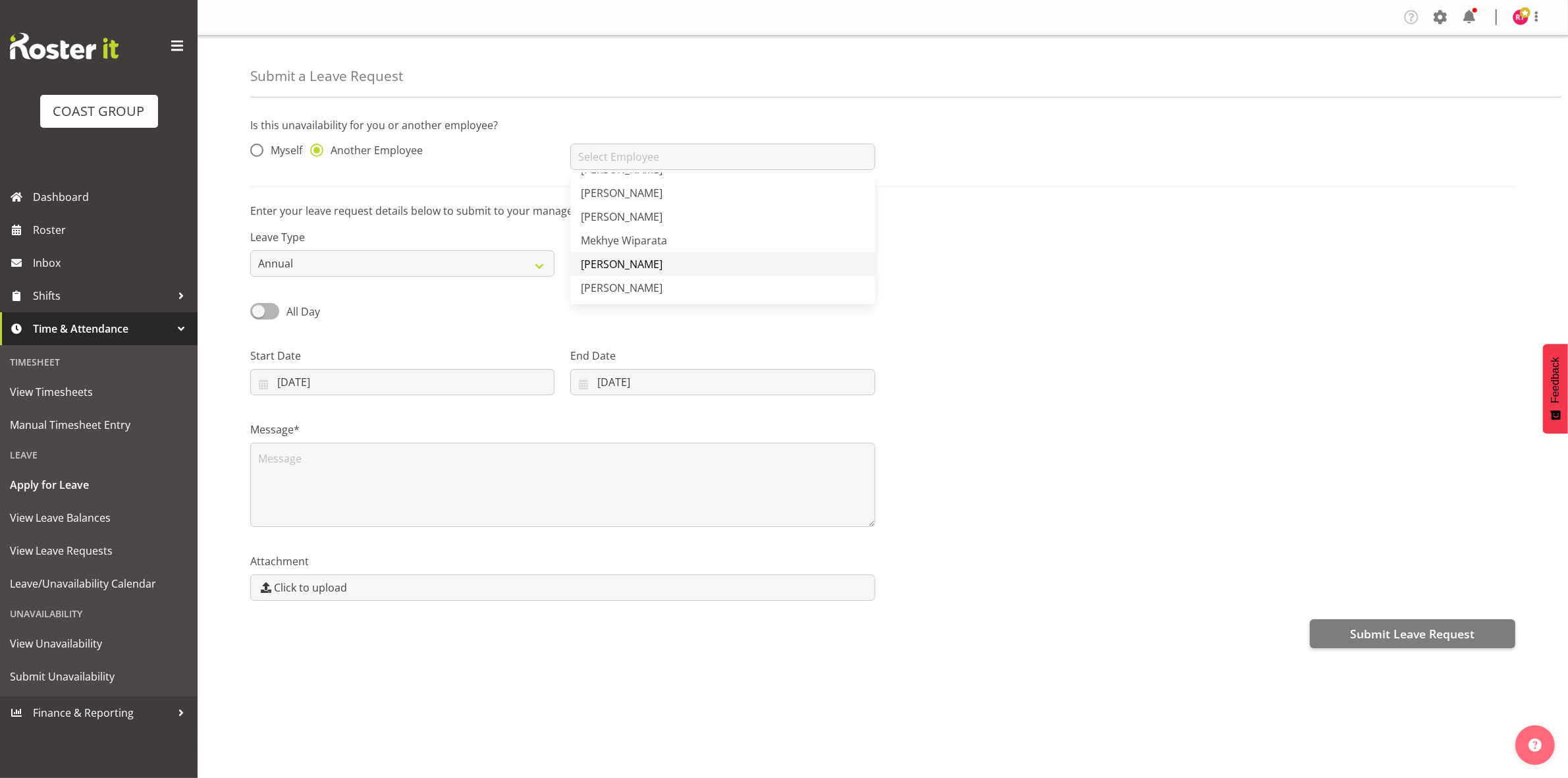
click at [657, 264] on link "[PERSON_NAME]" at bounding box center [723, 264] width 304 height 24
type input "[PERSON_NAME]"
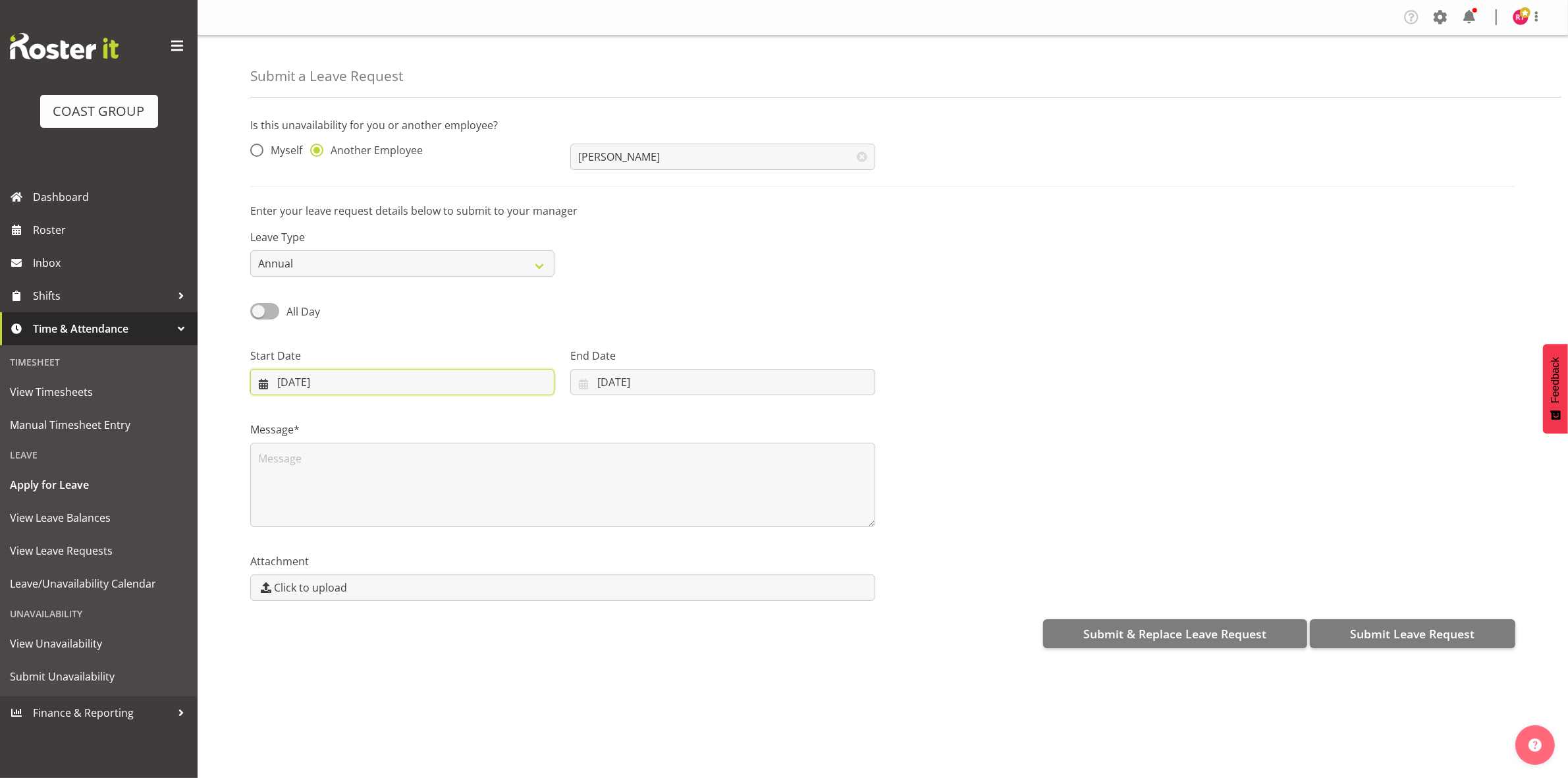
click at [283, 382] on input "15/08/2025" at bounding box center [403, 382] width 304 height 27
click at [392, 533] on span "14" at bounding box center [396, 538] width 11 height 13
type input "14/08/2025"
click at [607, 387] on input "15/08/2025" at bounding box center [723, 382] width 304 height 27
click at [696, 539] on span "14" at bounding box center [701, 538] width 11 height 13
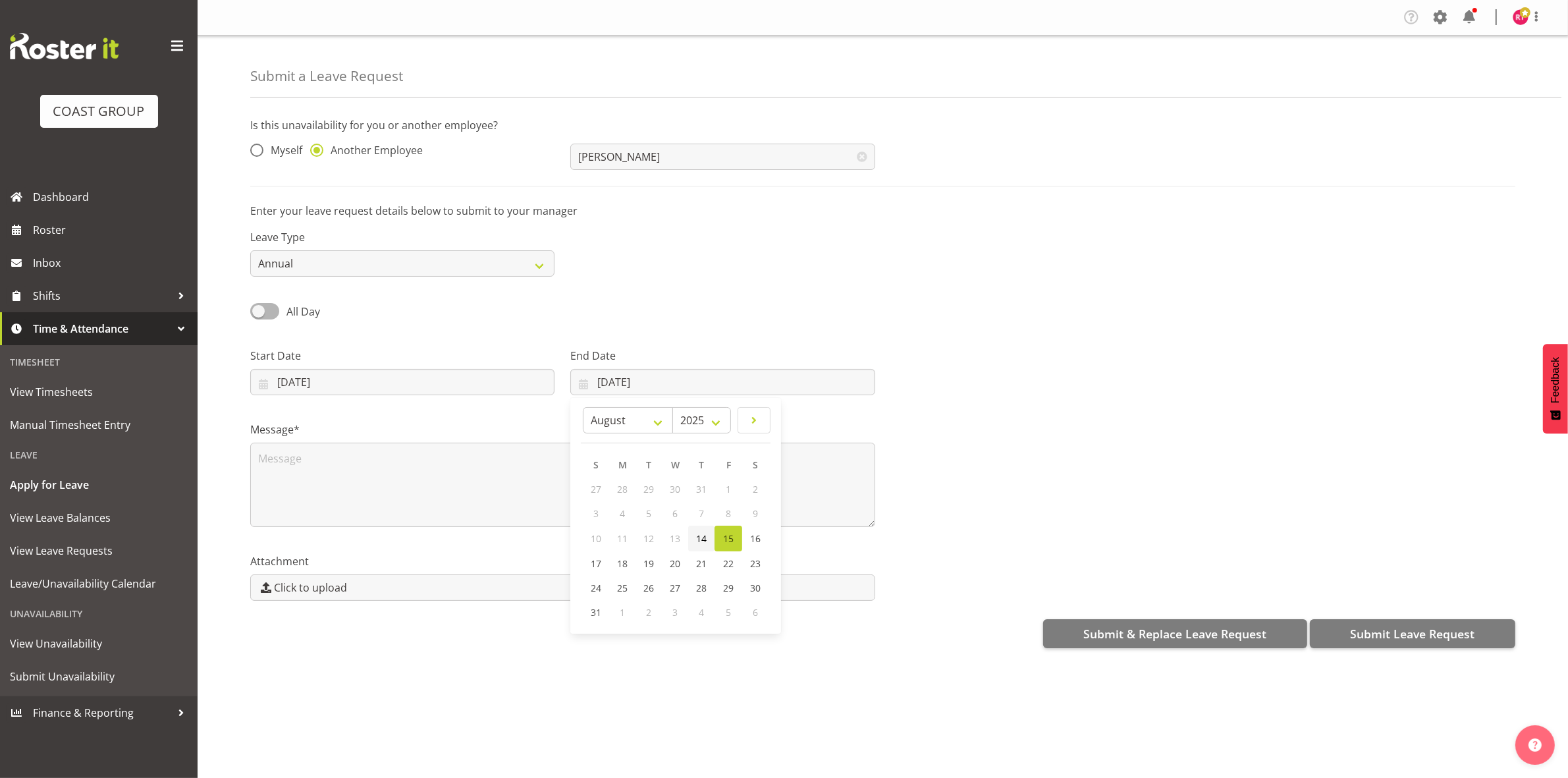
type input "14/08/2025"
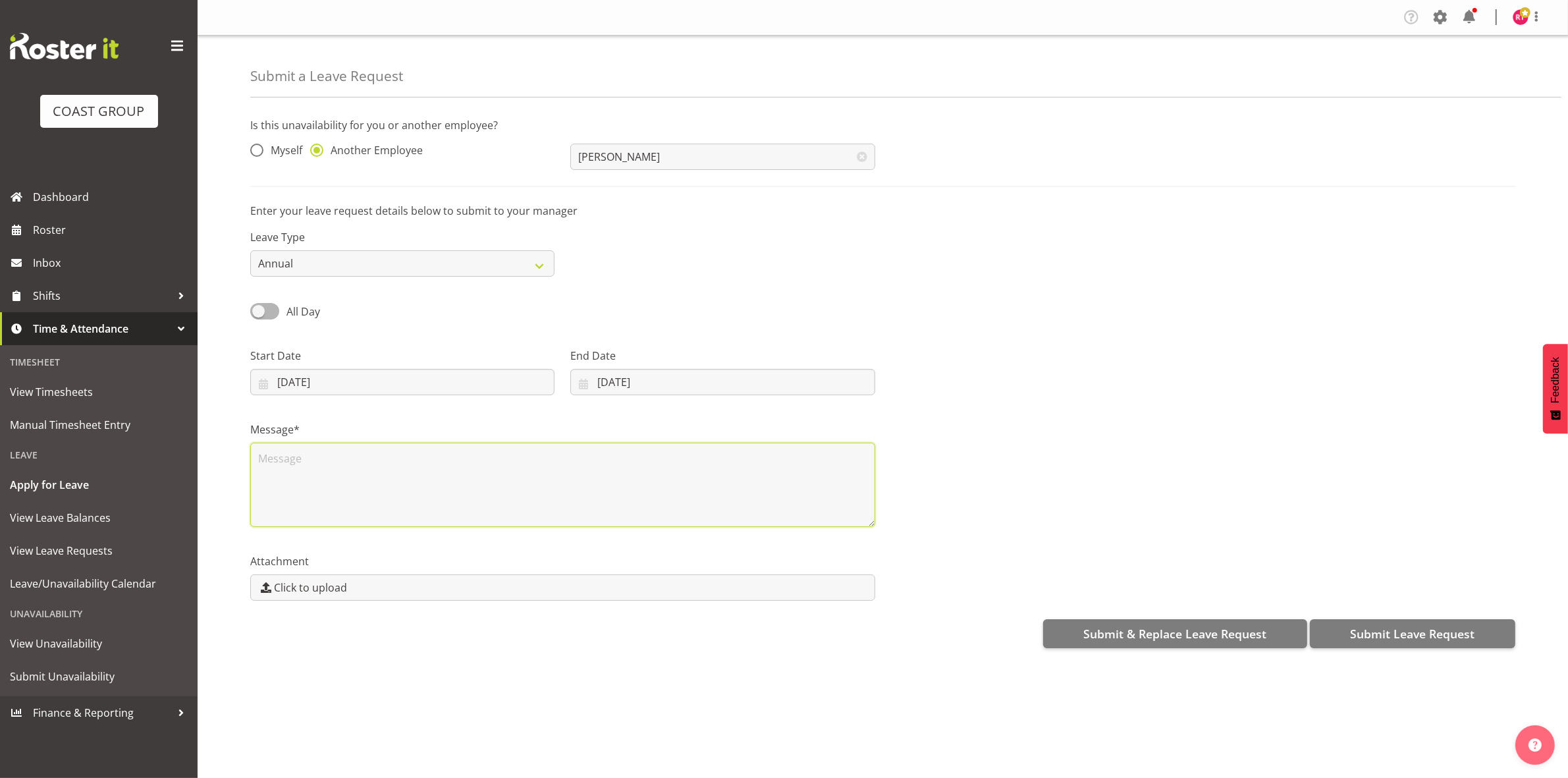
click at [402, 481] on textarea at bounding box center [563, 485] width 625 height 84
type textarea "A day off to sort out Personal stuff with lawyers"
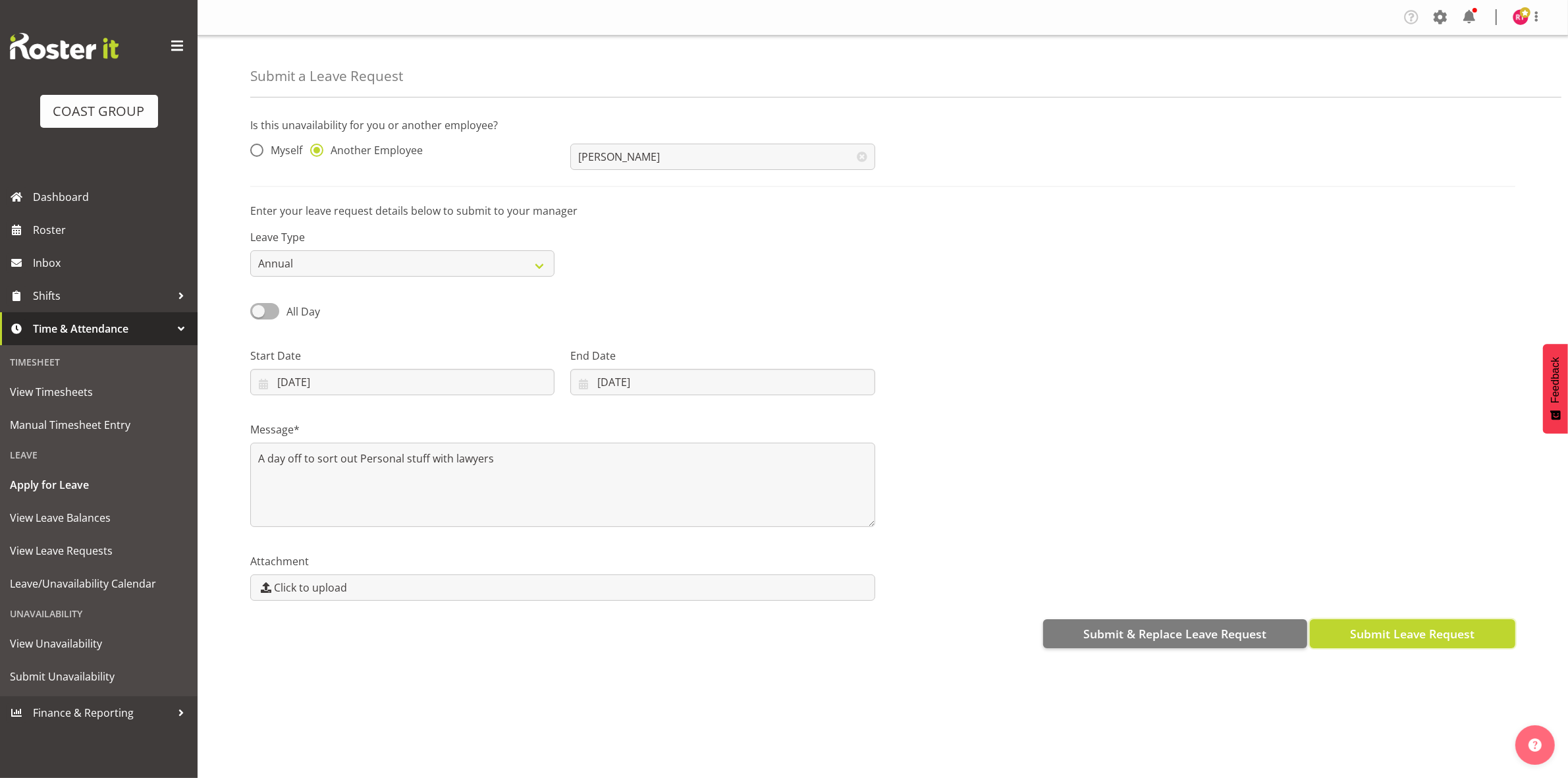
click at [1381, 636] on span "Submit Leave Request" at bounding box center [1412, 634] width 125 height 17
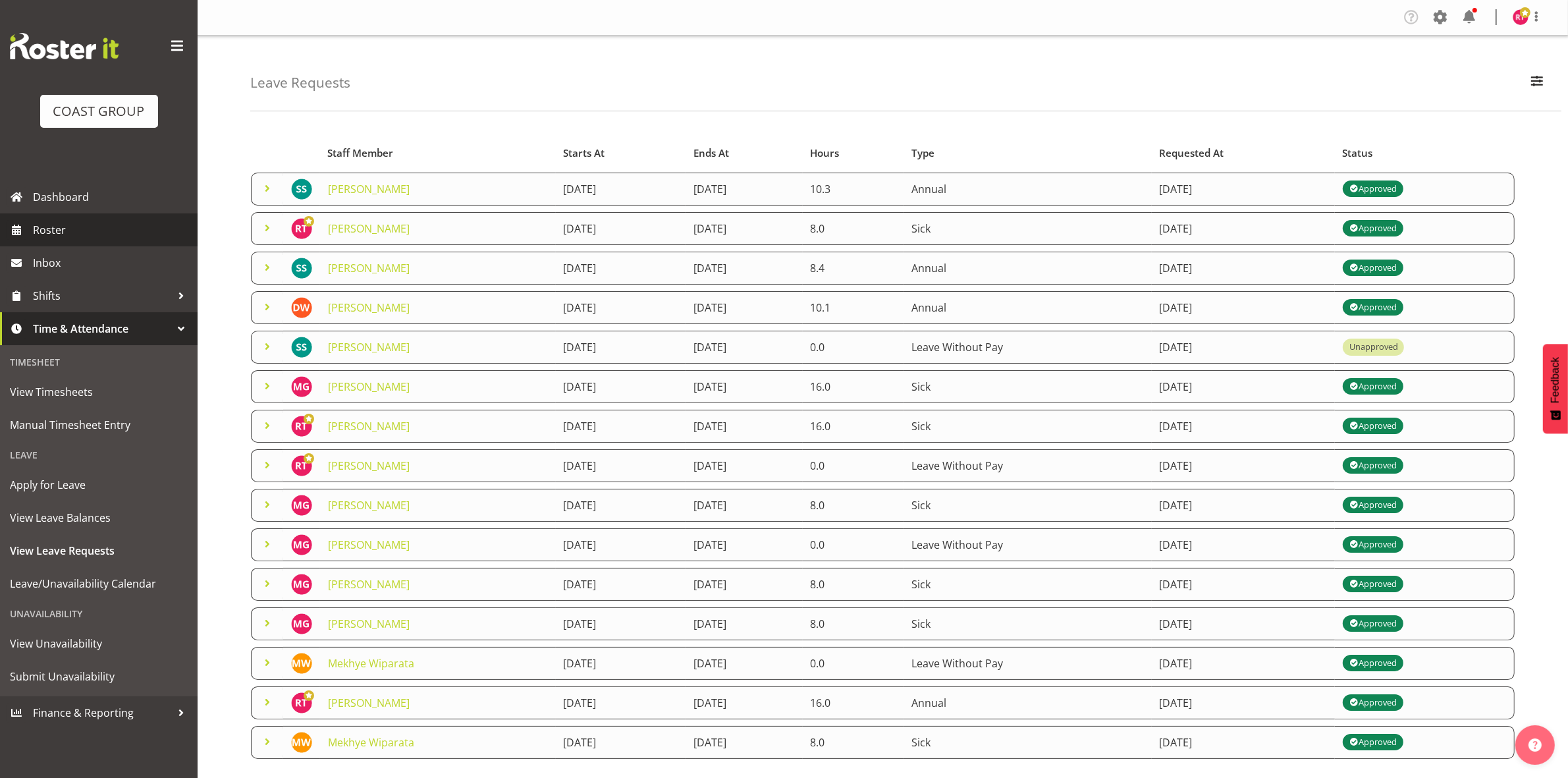
click at [76, 239] on span "Roster" at bounding box center [112, 230] width 158 height 20
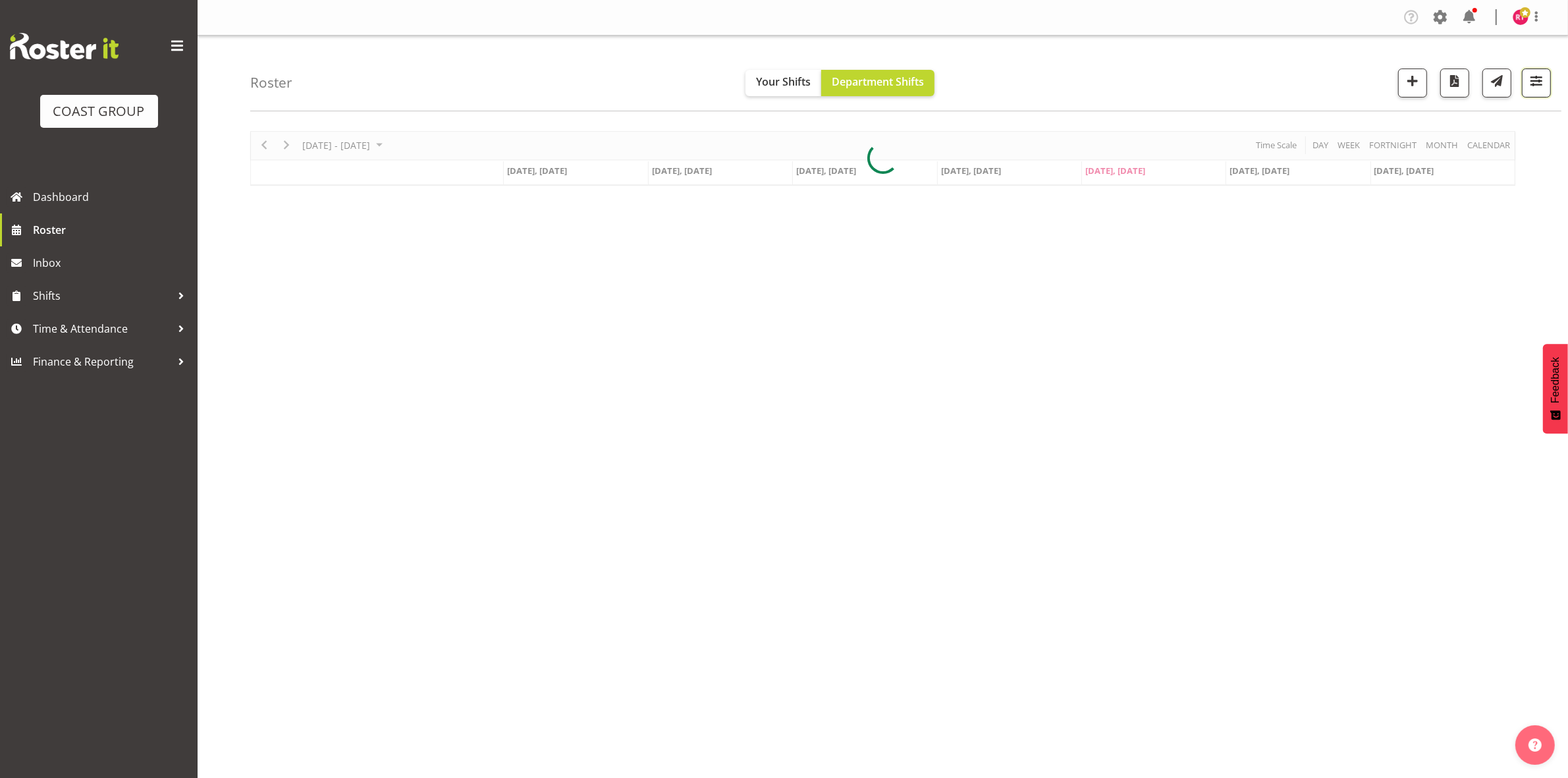
click at [1546, 89] on button "button" at bounding box center [1537, 83] width 29 height 29
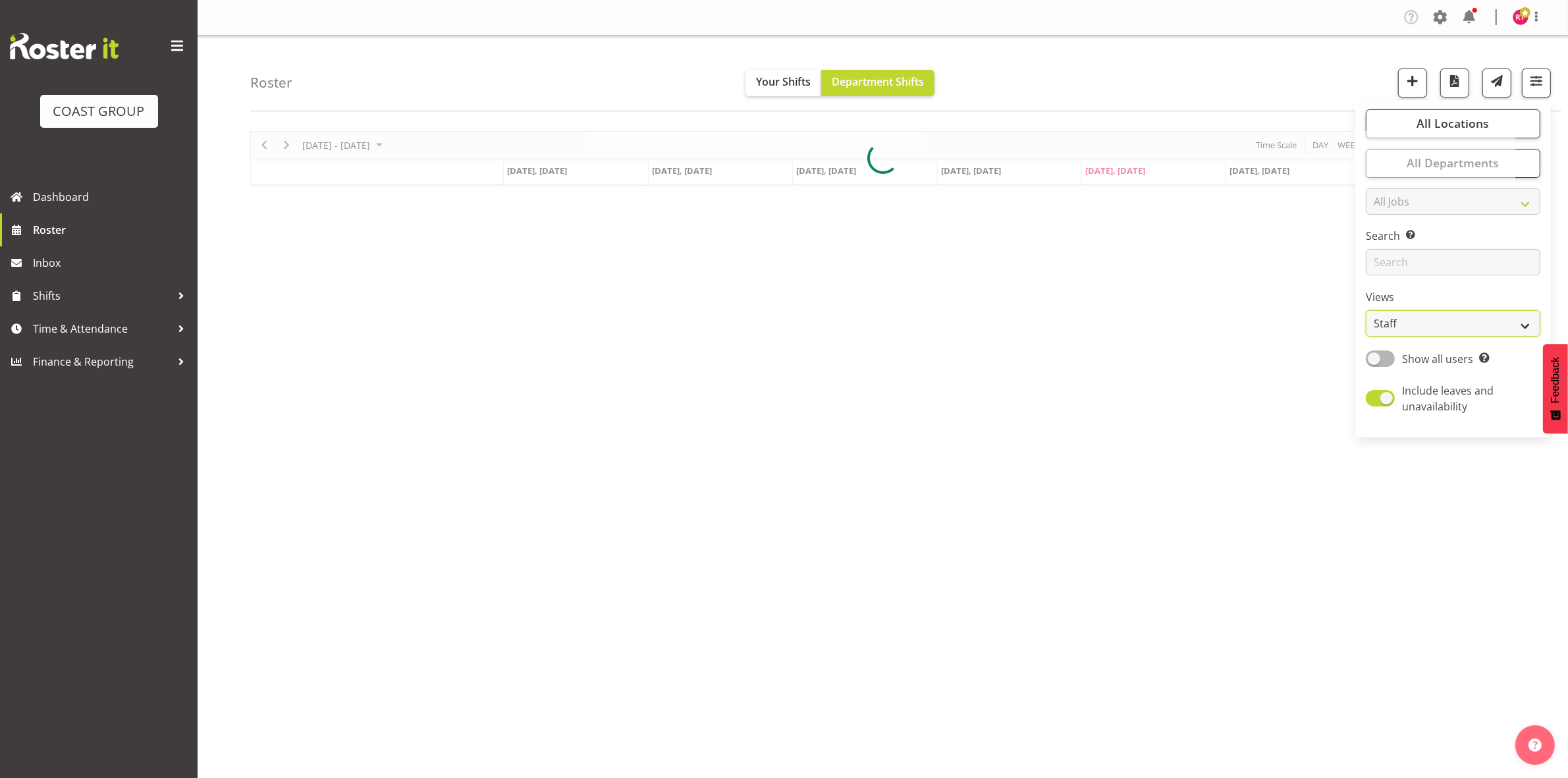
click at [1399, 324] on select "Staff Role Shift - Horizontal Shift - Vertical Staff - Location" at bounding box center [1453, 323] width 175 height 27
select select "shift"
click at [1367, 310] on select "Staff Role Shift - Horizontal Shift - Vertical Staff - Location" at bounding box center [1453, 323] width 175 height 27
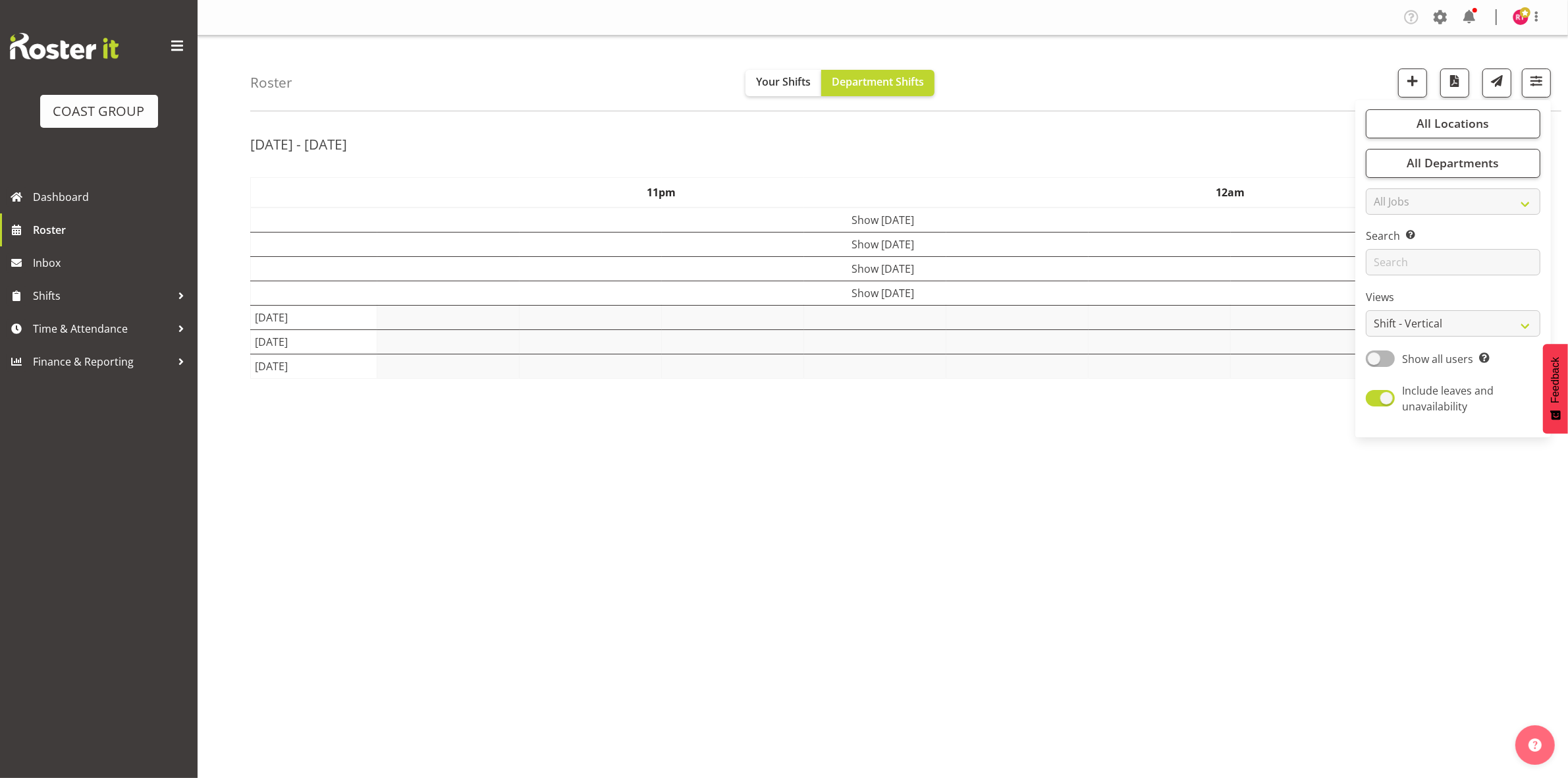
click at [1162, 159] on div "[DATE] - [DATE]" at bounding box center [883, 145] width 1265 height 30
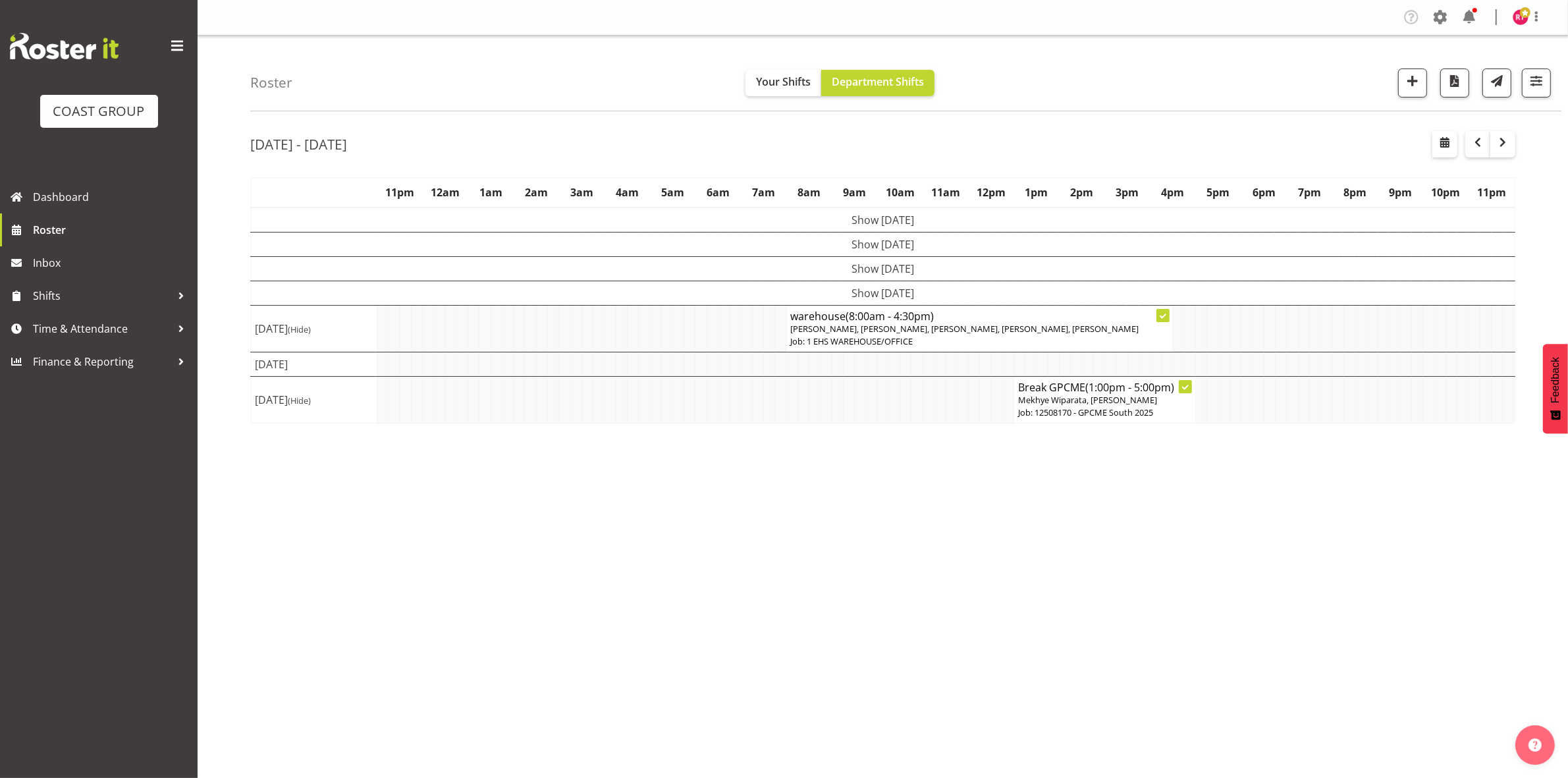
click at [725, 298] on td "Show [DATE]" at bounding box center [884, 293] width 1265 height 25
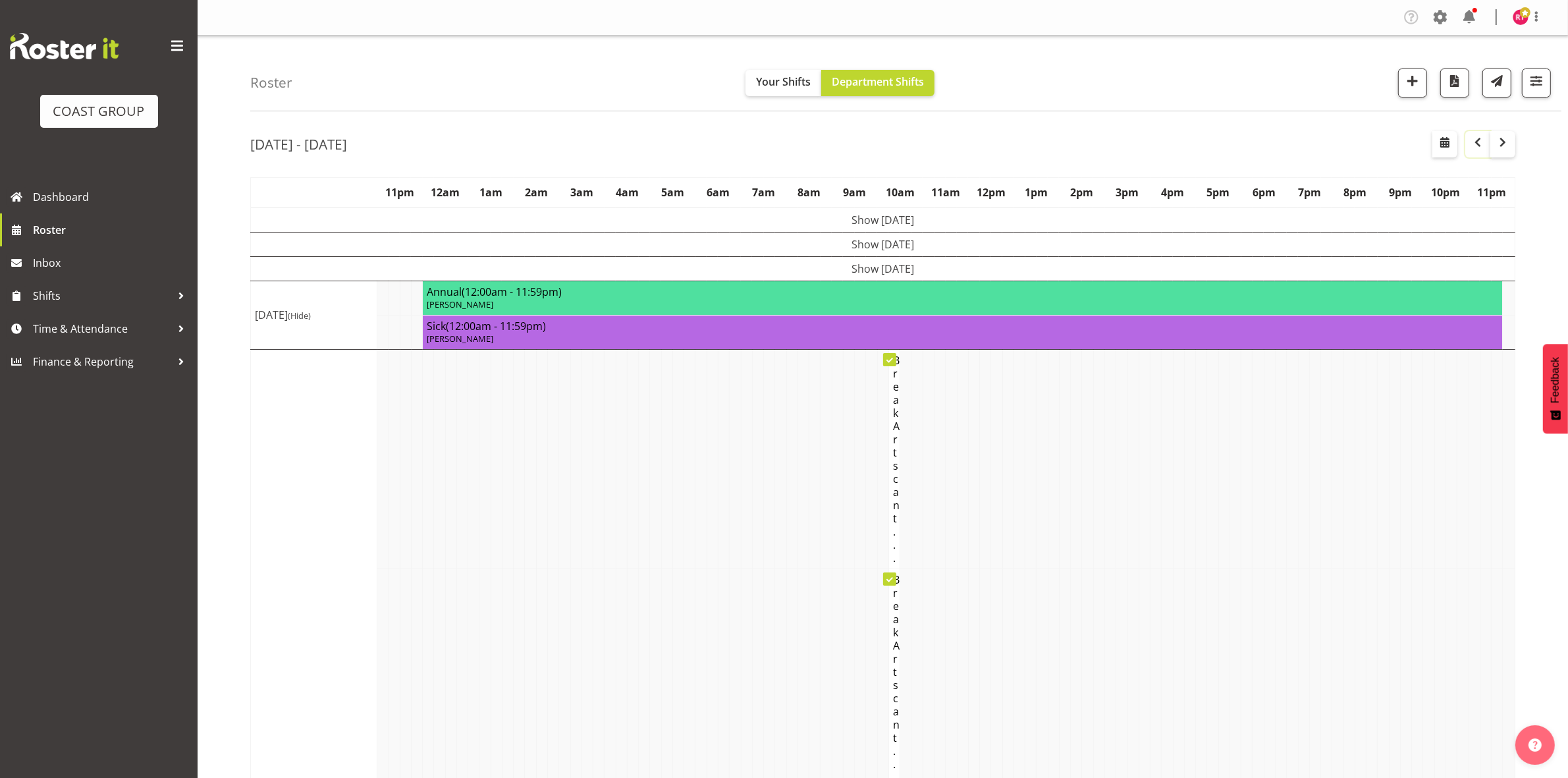
click at [1479, 139] on span "button" at bounding box center [1478, 142] width 16 height 16
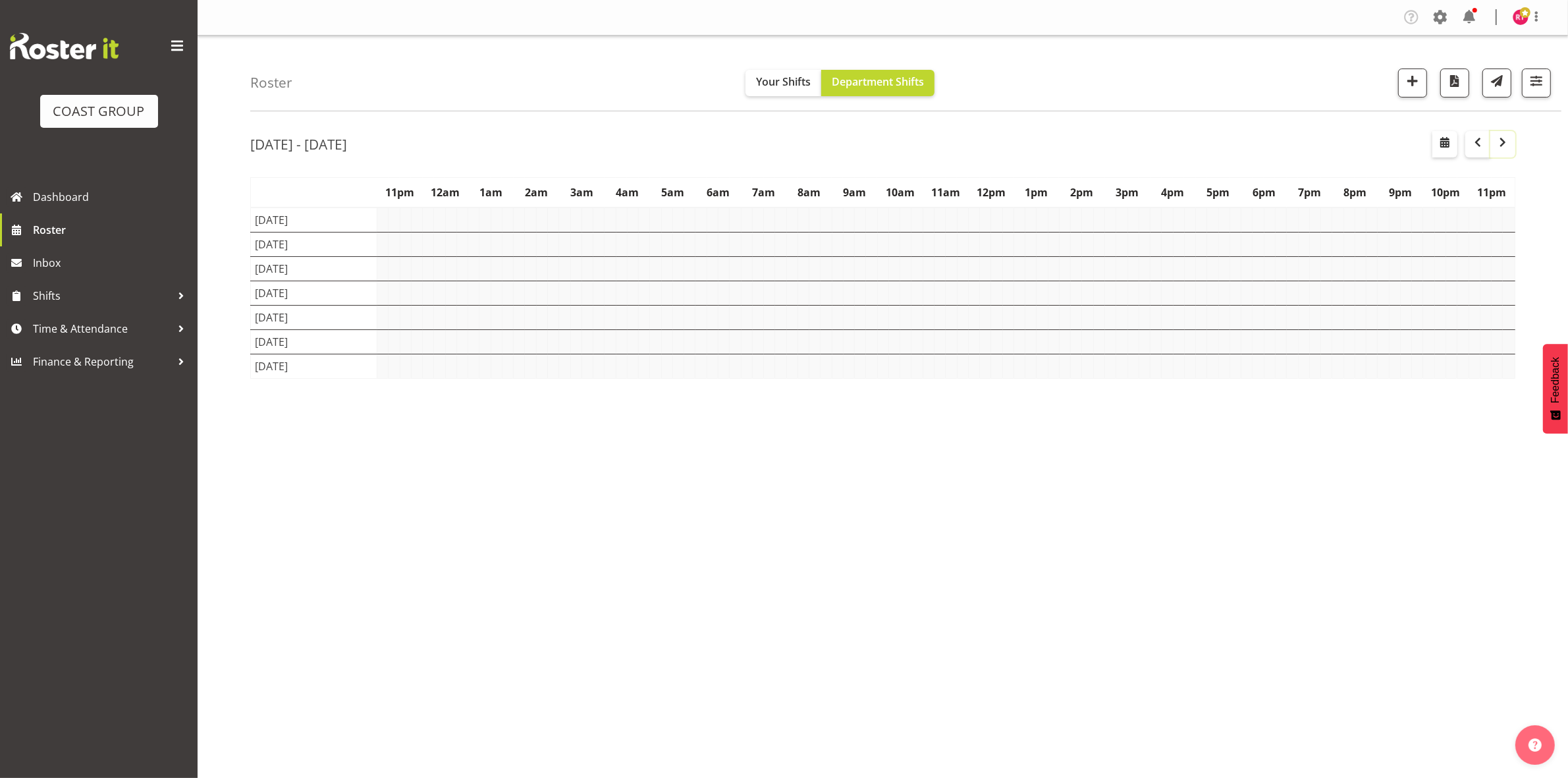
click at [1498, 143] on span "button" at bounding box center [1503, 142] width 16 height 16
click at [807, 298] on td "Show [DATE]" at bounding box center [884, 293] width 1265 height 25
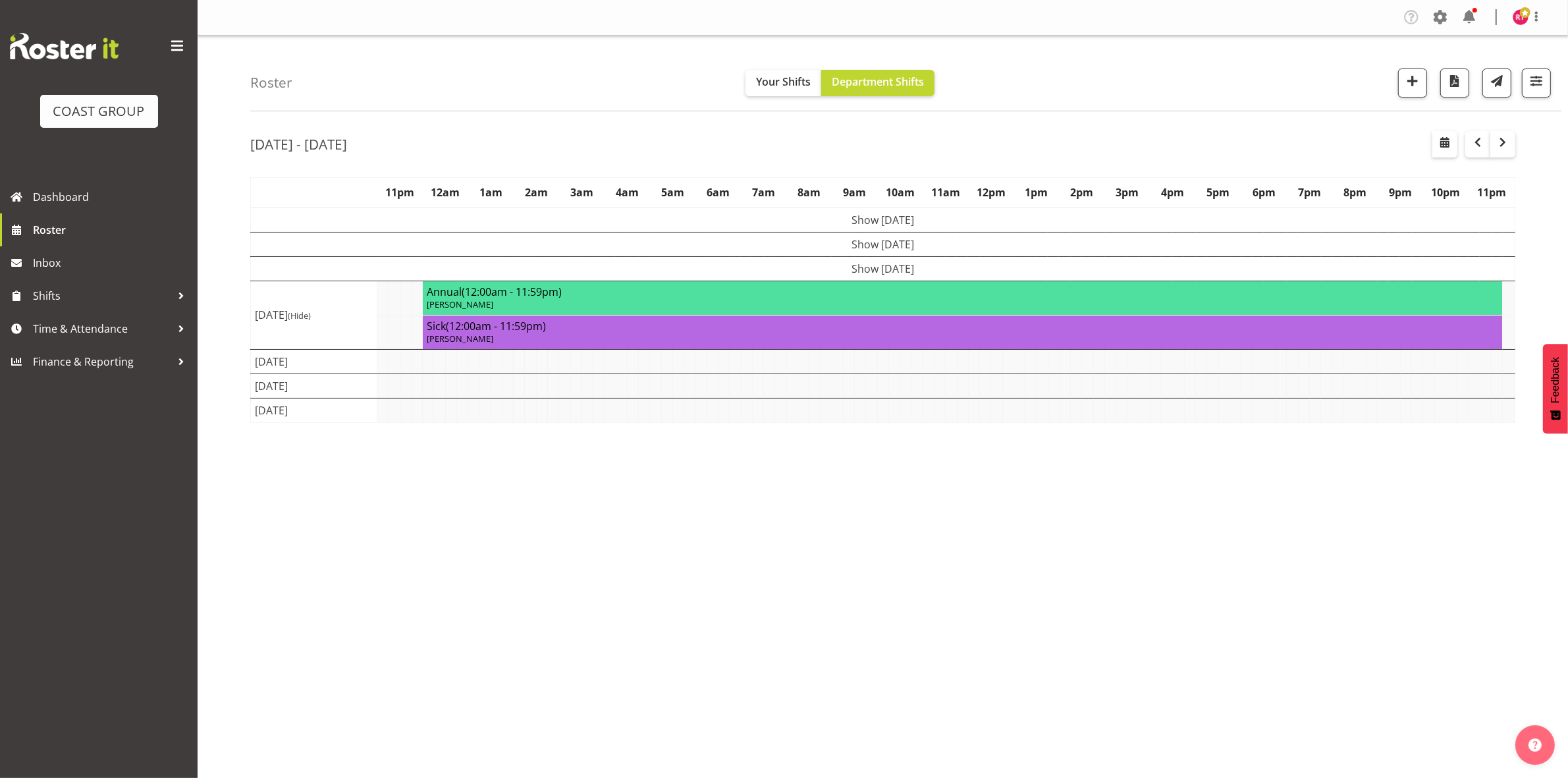
click at [809, 267] on td "Show [DATE]" at bounding box center [884, 268] width 1265 height 25
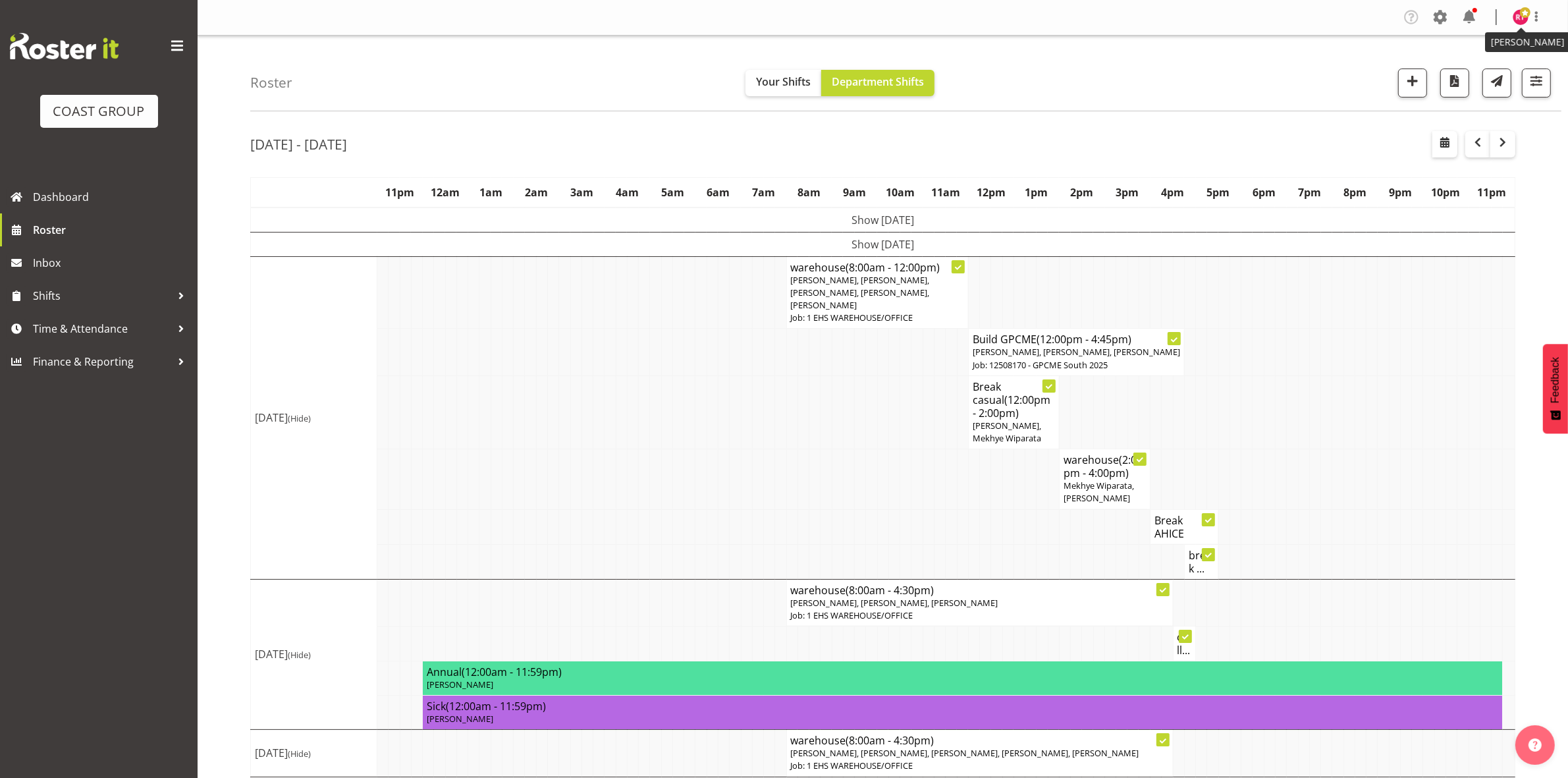
click at [1523, 17] on span at bounding box center [1525, 12] width 11 height 11
click at [1465, 67] on link "Log Out" at bounding box center [1481, 69] width 127 height 24
